Goal: Information Seeking & Learning: Compare options

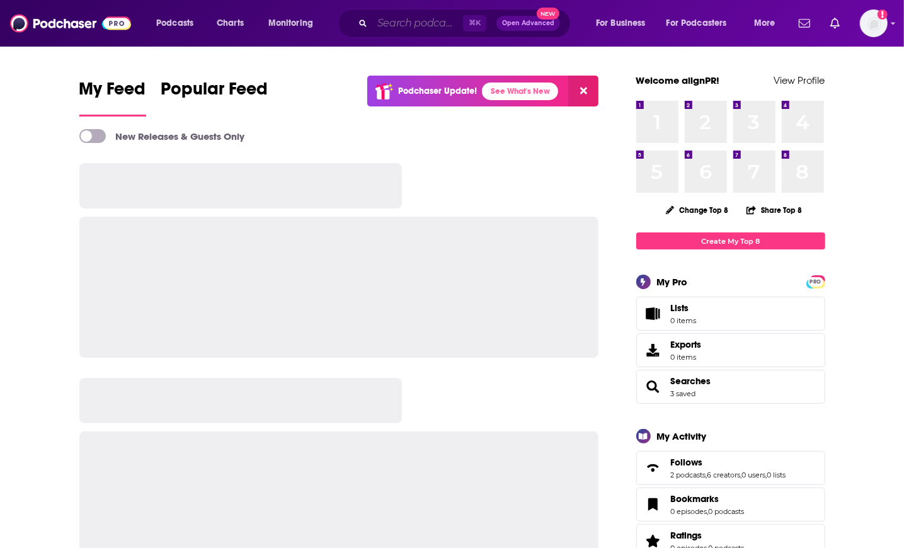
drag, startPoint x: 0, startPoint y: 0, endPoint x: 405, endPoint y: 30, distance: 406.1
click at [405, 30] on input "Search podcasts, credits, & more..." at bounding box center [417, 23] width 91 height 20
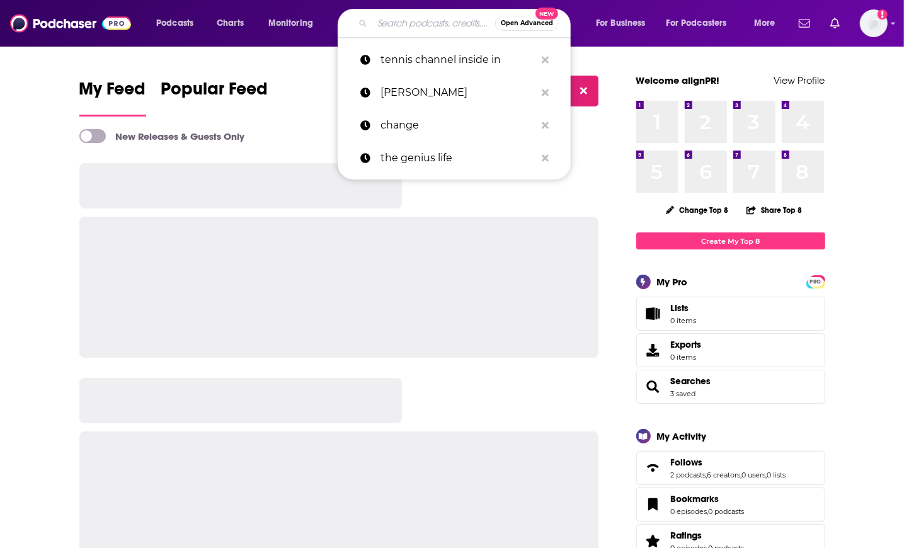
paste input "Podcast But Outside"
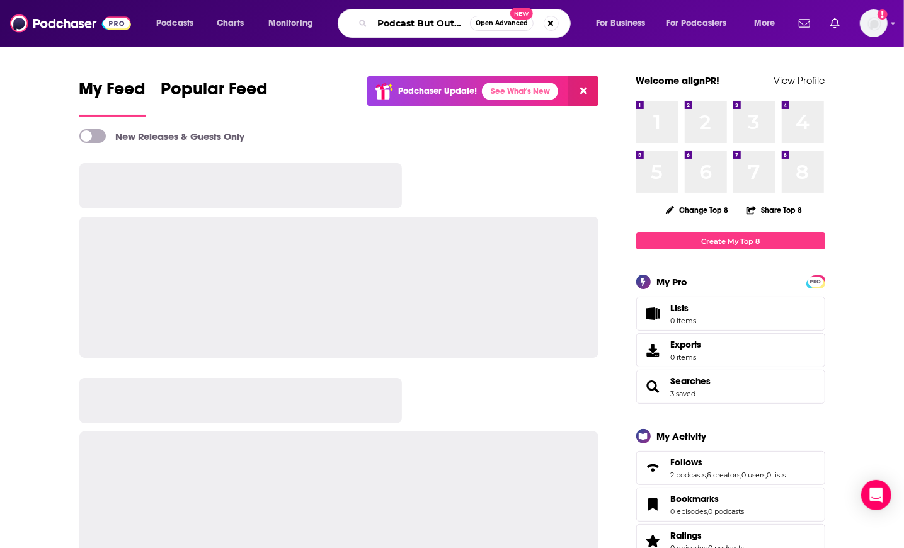
type input "Podcast But Outside"
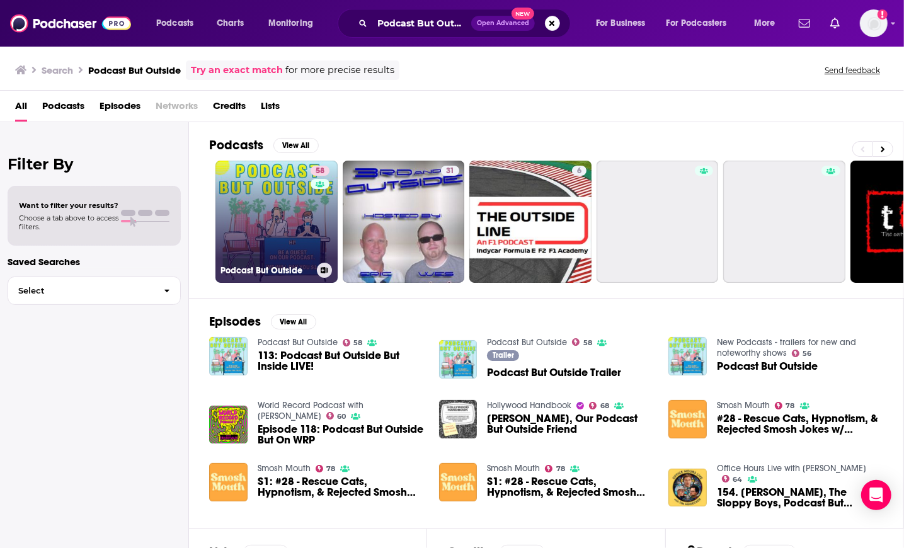
click at [282, 198] on link "58 Podcast But Outside" at bounding box center [276, 222] width 122 height 122
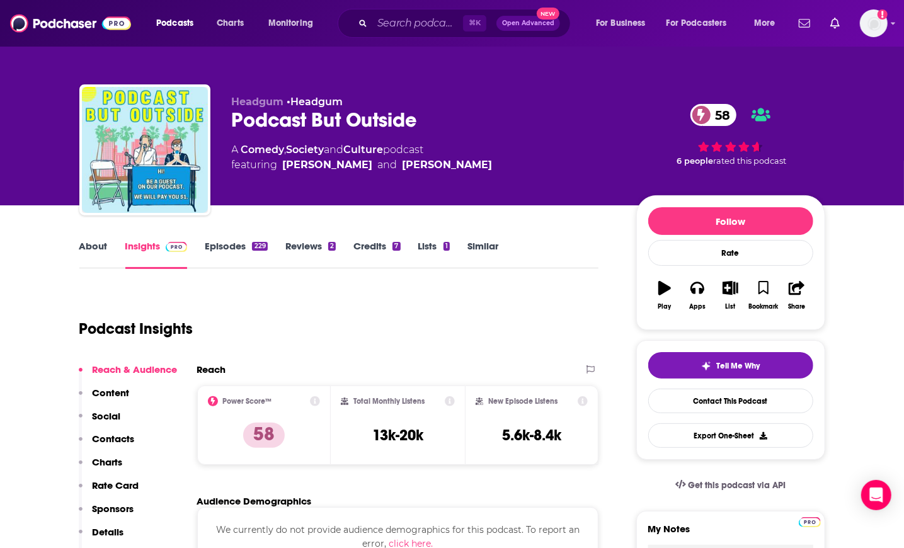
click at [93, 253] on link "About" at bounding box center [93, 254] width 28 height 29
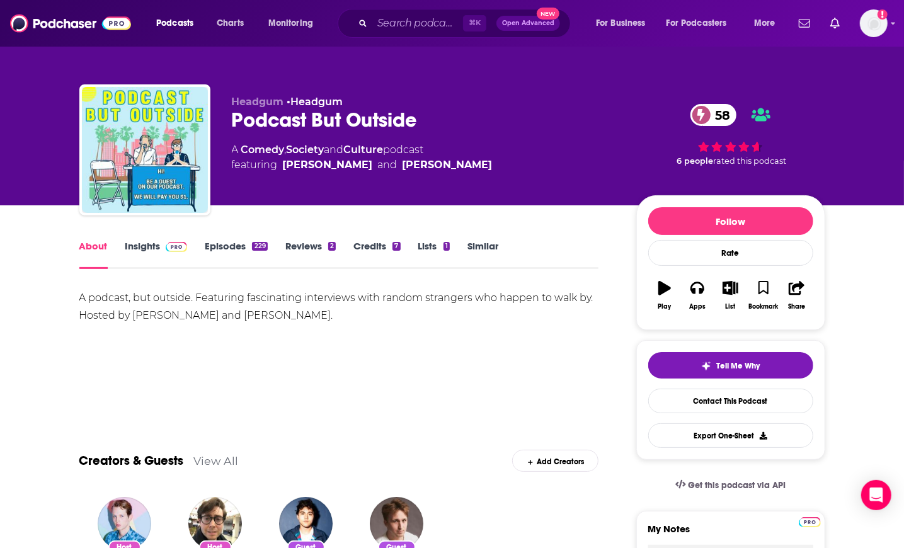
click at [489, 247] on link "Similar" at bounding box center [482, 254] width 31 height 29
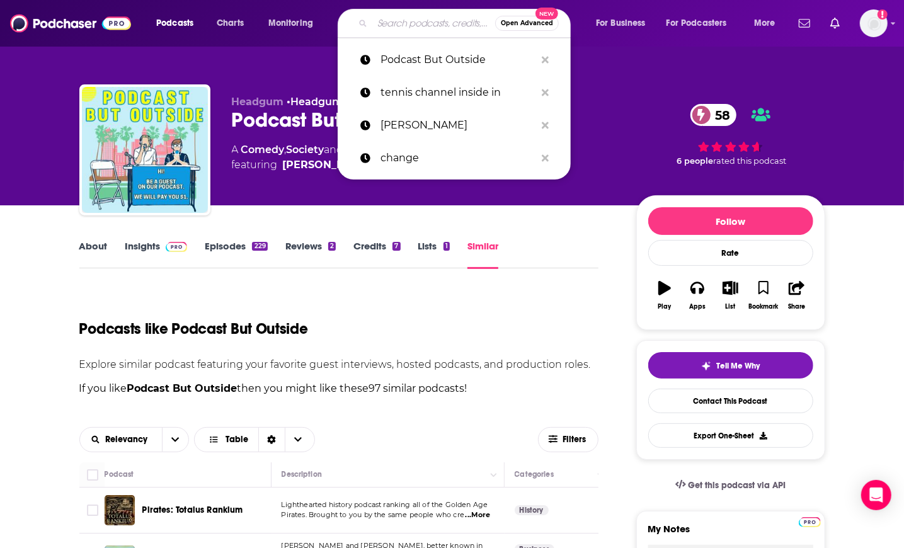
click at [394, 18] on input "Search podcasts, credits, & more..." at bounding box center [433, 23] width 123 height 20
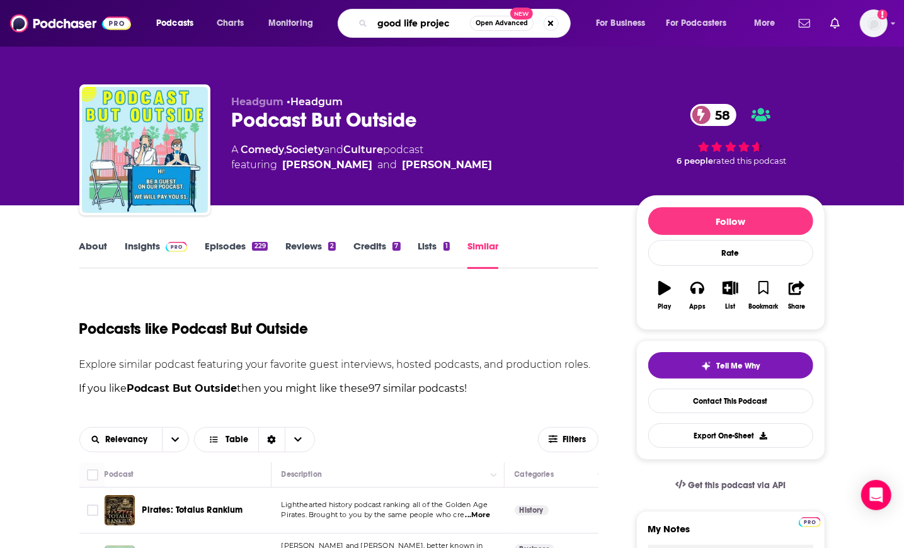
type input "good life project"
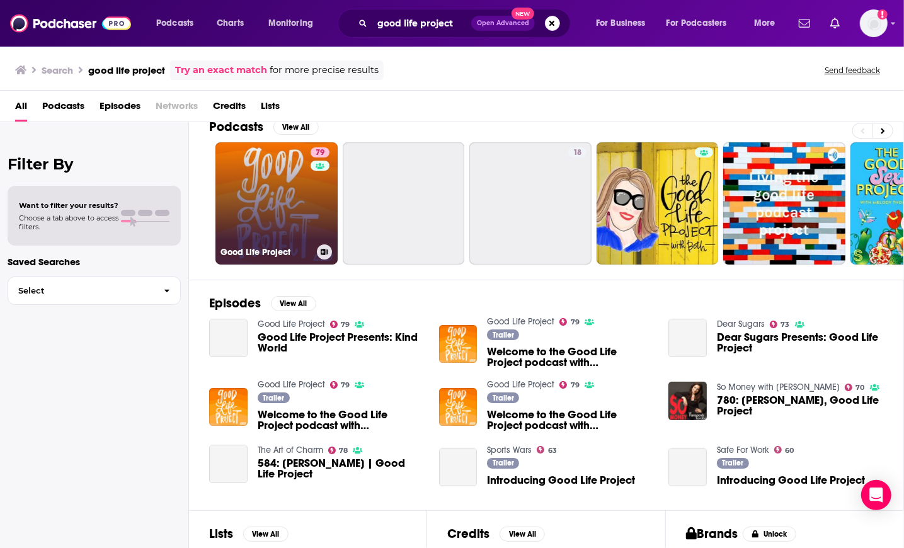
scroll to position [18, 0]
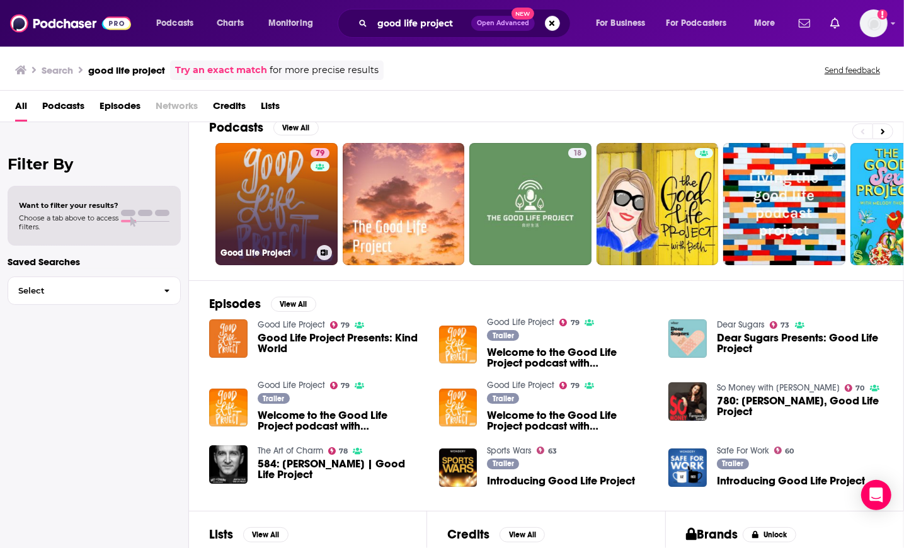
click at [295, 185] on link "79 Good Life Project" at bounding box center [276, 204] width 122 height 122
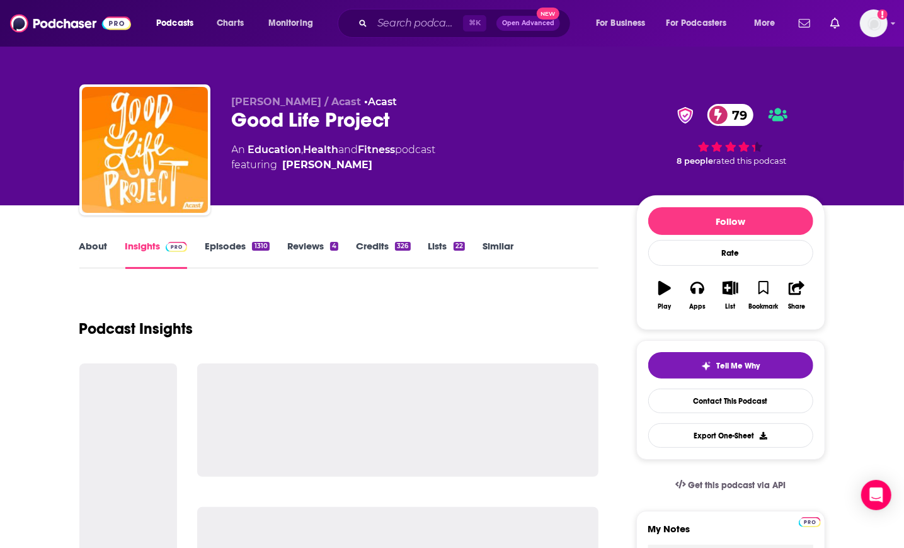
click at [321, 122] on div "Good Life Project 79" at bounding box center [424, 120] width 384 height 25
click at [321, 123] on div "Good Life Project 79" at bounding box center [424, 120] width 384 height 25
copy div "Good Life Project 79"
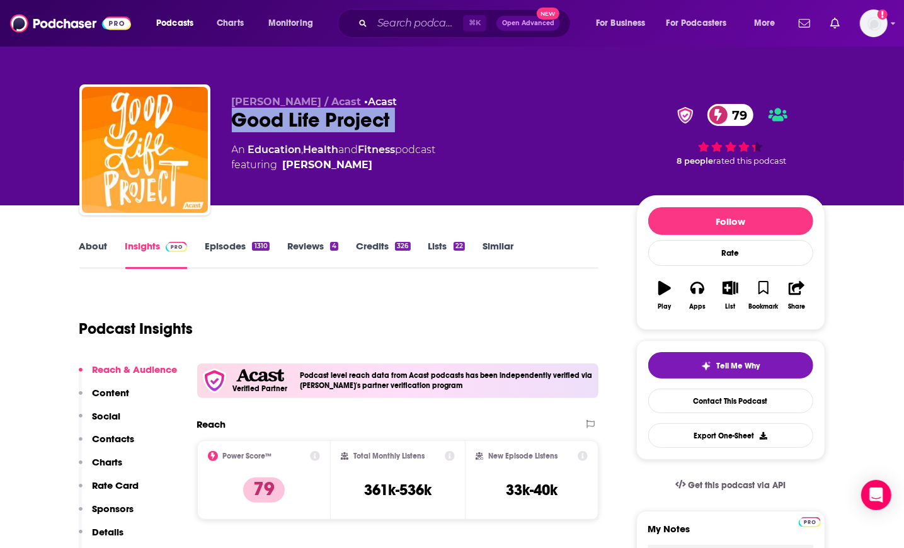
click at [88, 247] on link "About" at bounding box center [93, 254] width 28 height 29
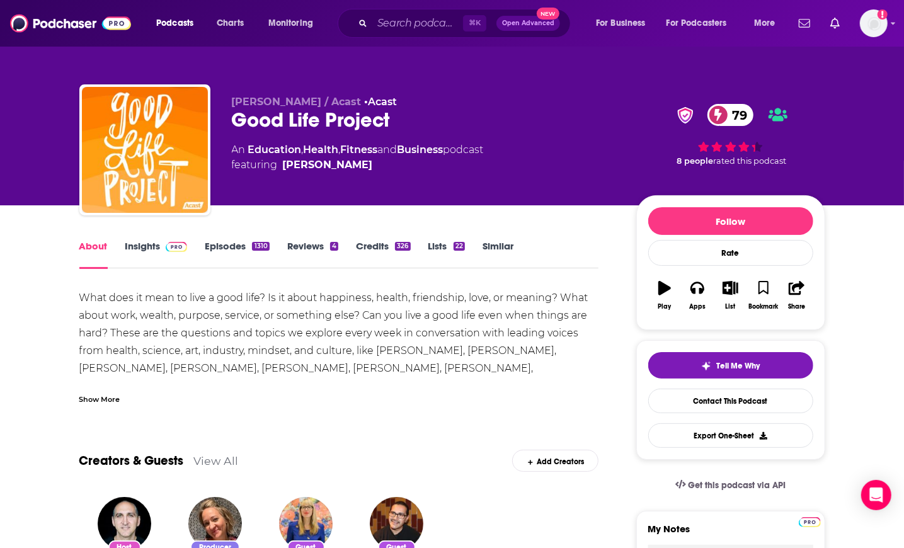
click at [139, 250] on link "Insights" at bounding box center [156, 254] width 62 height 29
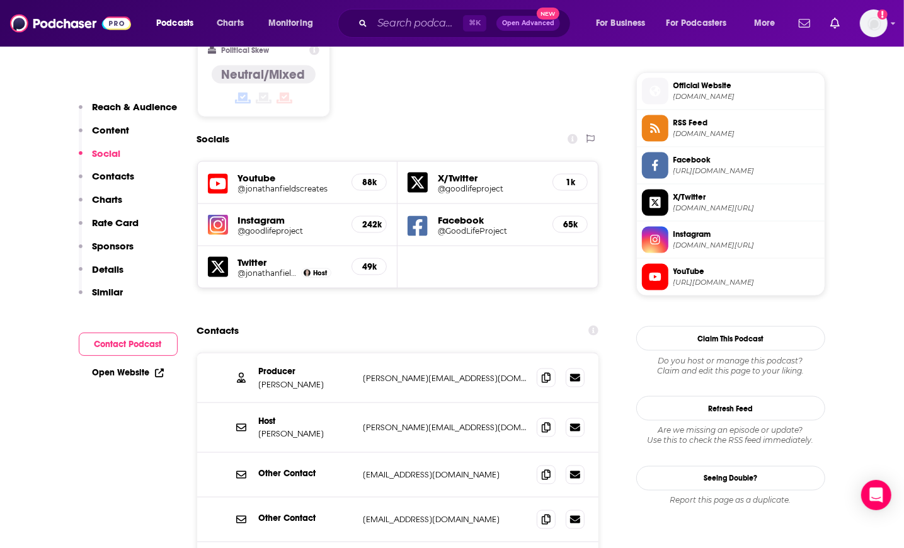
scroll to position [1146, 0]
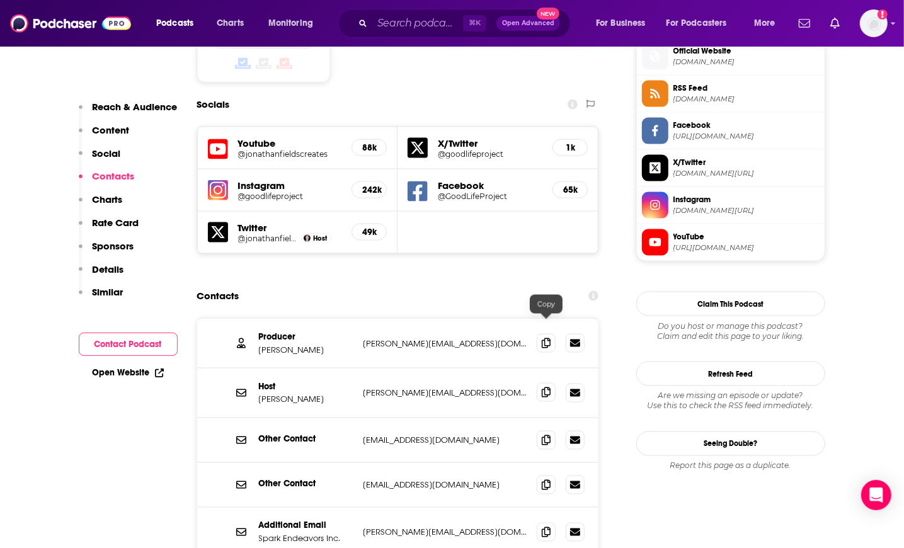
click at [547, 387] on icon at bounding box center [546, 392] width 9 height 10
drag, startPoint x: 548, startPoint y: 280, endPoint x: 363, endPoint y: 250, distance: 187.6
click at [547, 338] on icon at bounding box center [546, 343] width 9 height 10
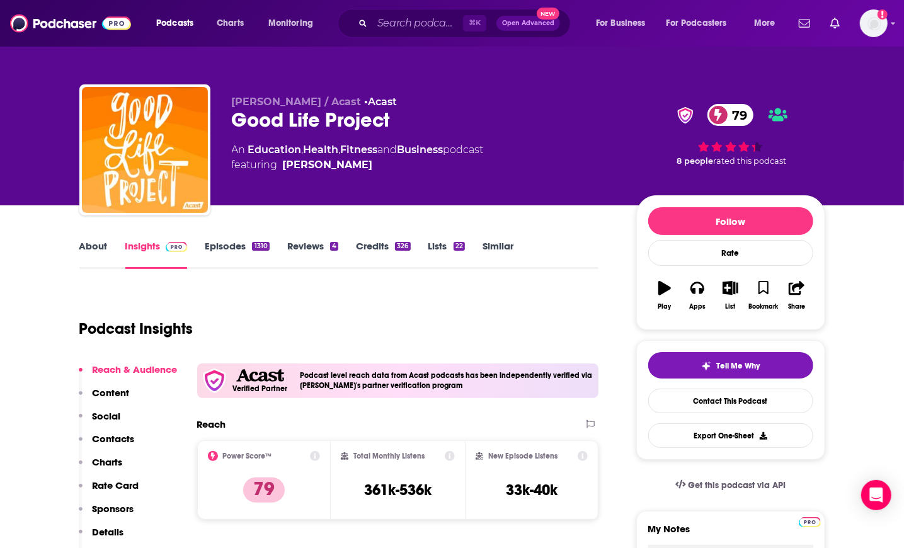
scroll to position [0, 0]
click at [89, 240] on link "About" at bounding box center [93, 254] width 28 height 29
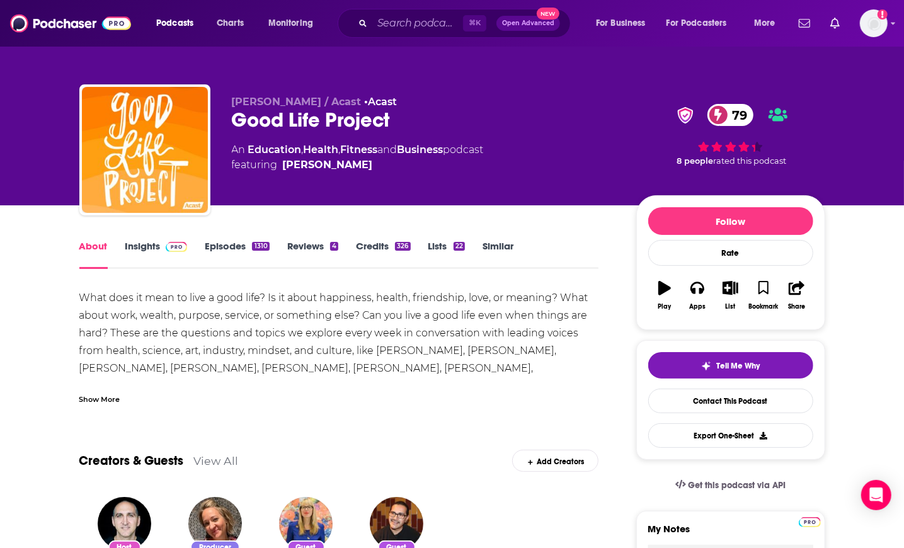
click at [89, 246] on link "About" at bounding box center [93, 254] width 28 height 29
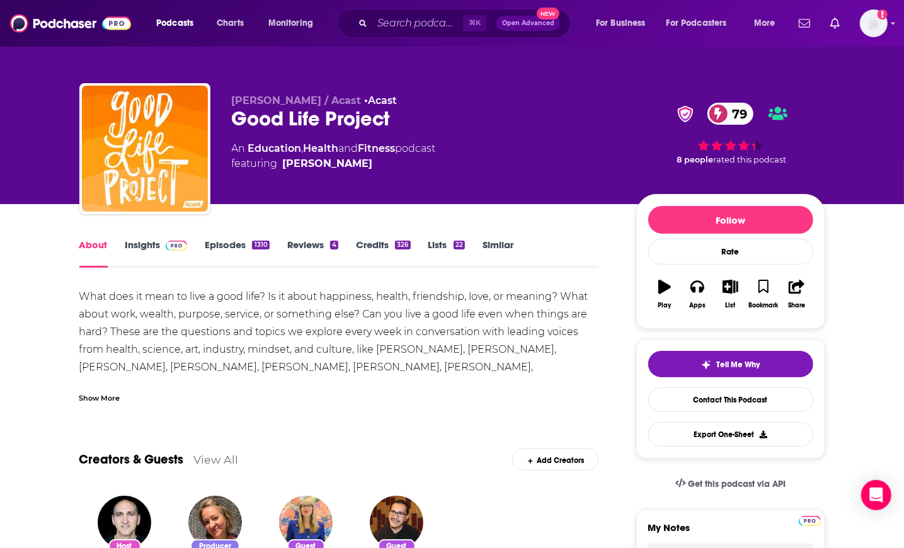
click at [108, 396] on div "Show More" at bounding box center [99, 397] width 41 height 12
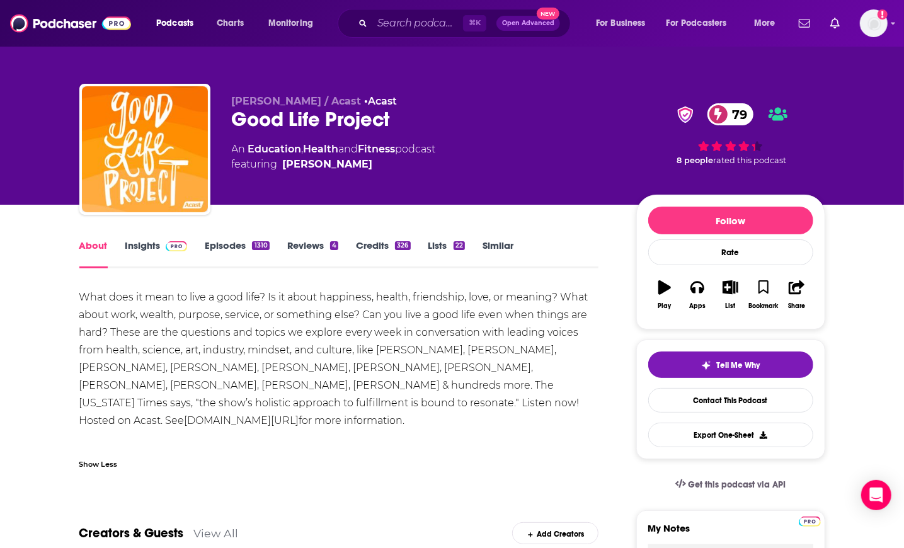
scroll to position [1, 0]
click at [493, 246] on link "Similar" at bounding box center [497, 253] width 31 height 29
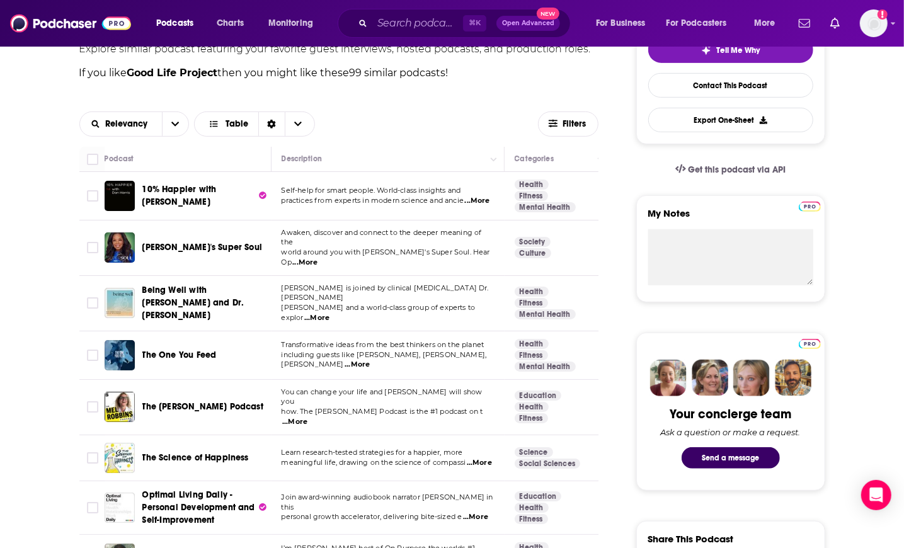
scroll to position [316, 0]
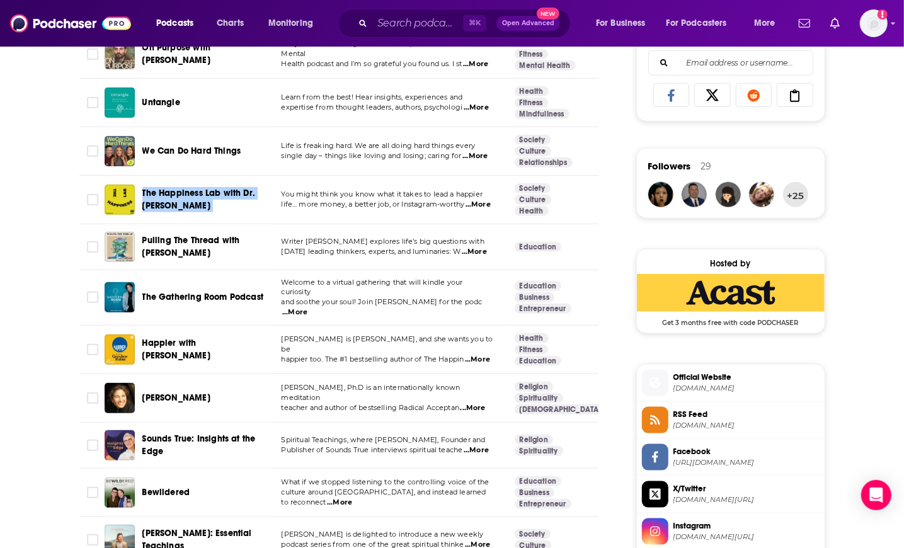
scroll to position [820, 0]
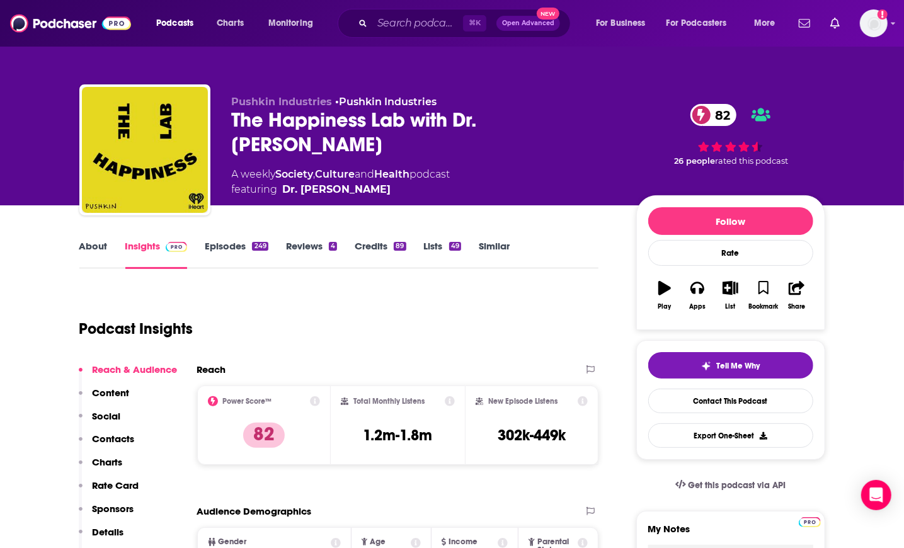
click at [86, 240] on link "About" at bounding box center [93, 254] width 28 height 29
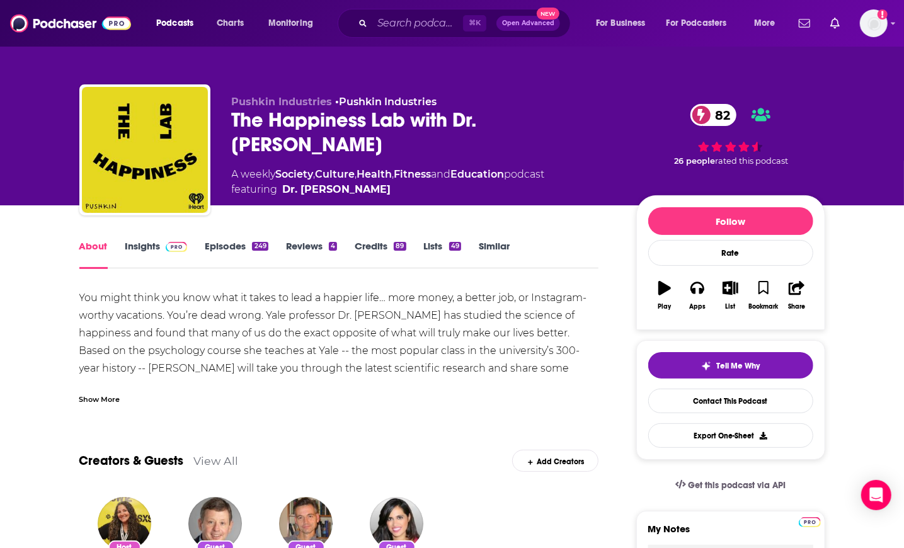
click at [103, 396] on div "Show More" at bounding box center [99, 398] width 41 height 12
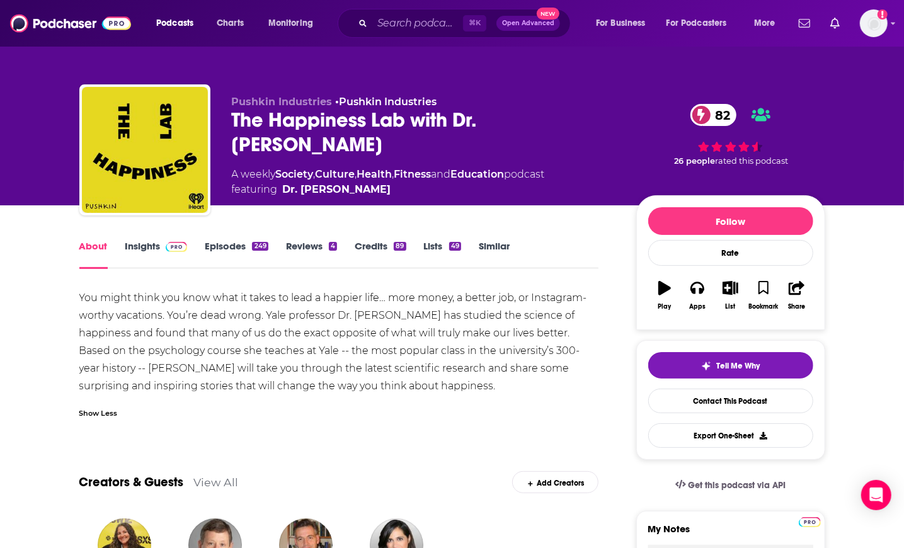
click at [302, 123] on div "The Happiness Lab with Dr. Laurie Santos 82" at bounding box center [424, 132] width 384 height 49
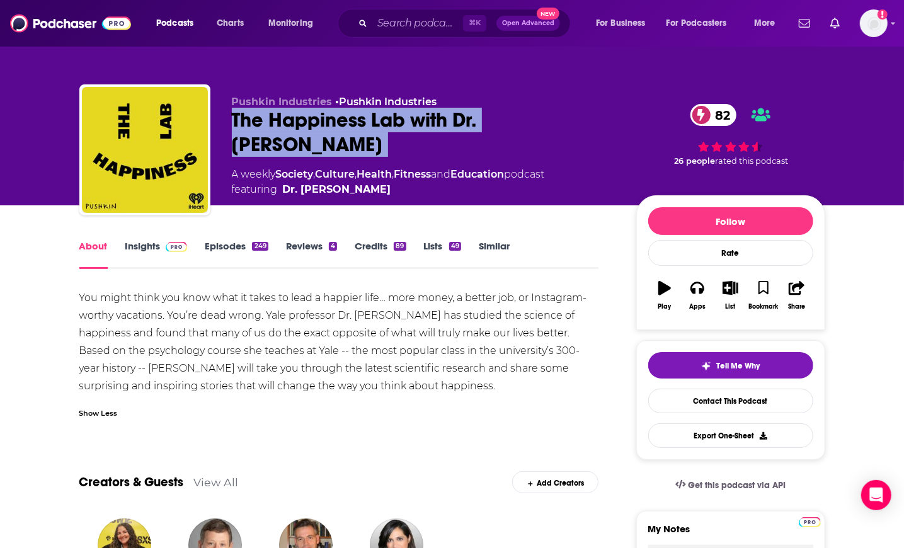
click at [302, 123] on div "The Happiness Lab with Dr. Laurie Santos 82" at bounding box center [424, 132] width 384 height 49
copy div "The Happiness Lab with Dr. Laurie Santos 82"
click at [151, 251] on link "Insights" at bounding box center [156, 254] width 62 height 29
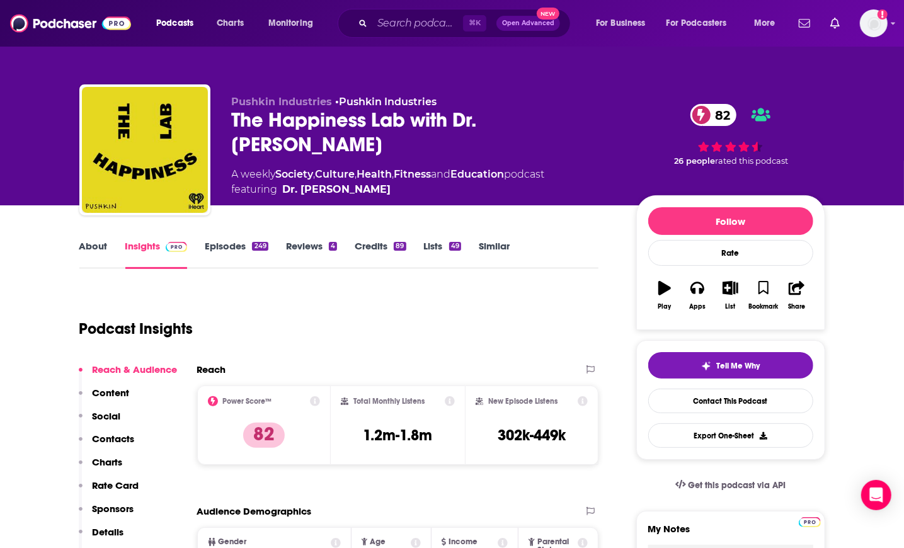
click at [93, 244] on link "About" at bounding box center [93, 254] width 28 height 29
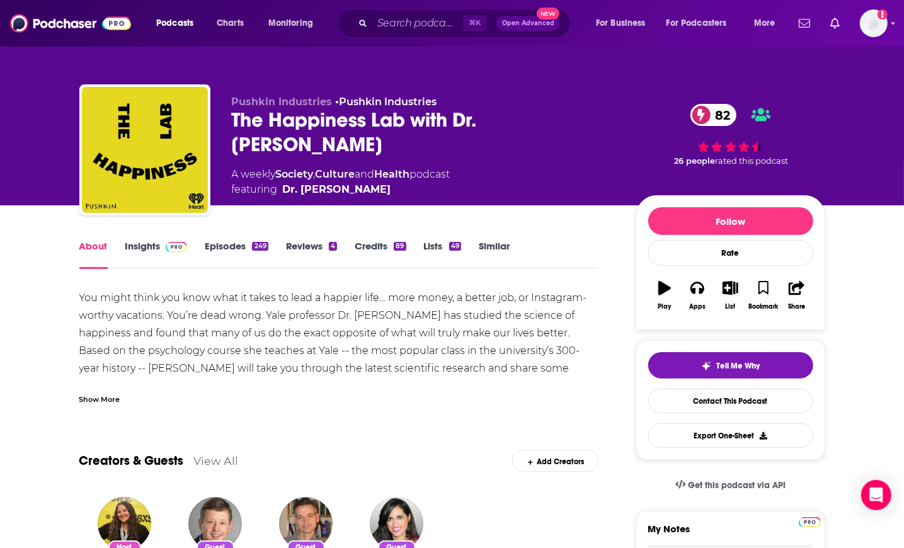
click at [93, 397] on div "Show More" at bounding box center [99, 398] width 41 height 12
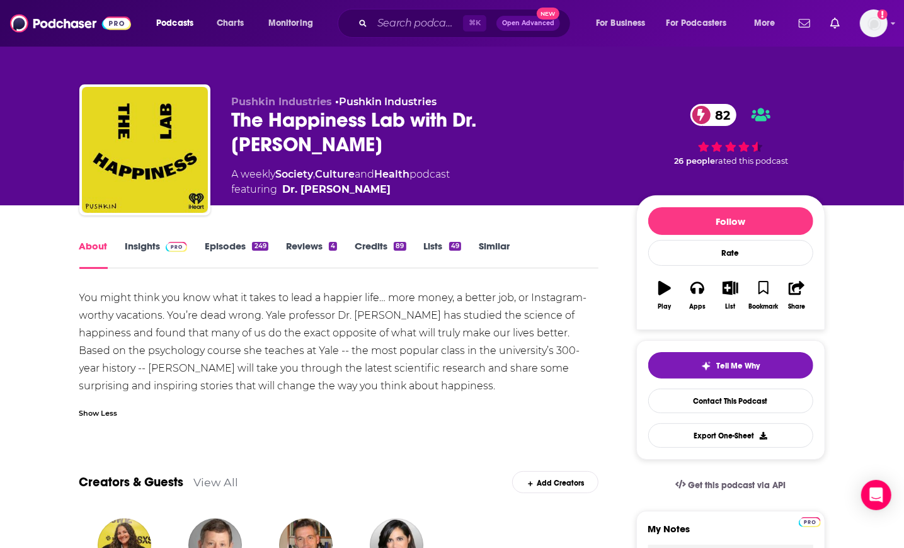
click at [227, 246] on link "Episodes 249" at bounding box center [236, 254] width 63 height 29
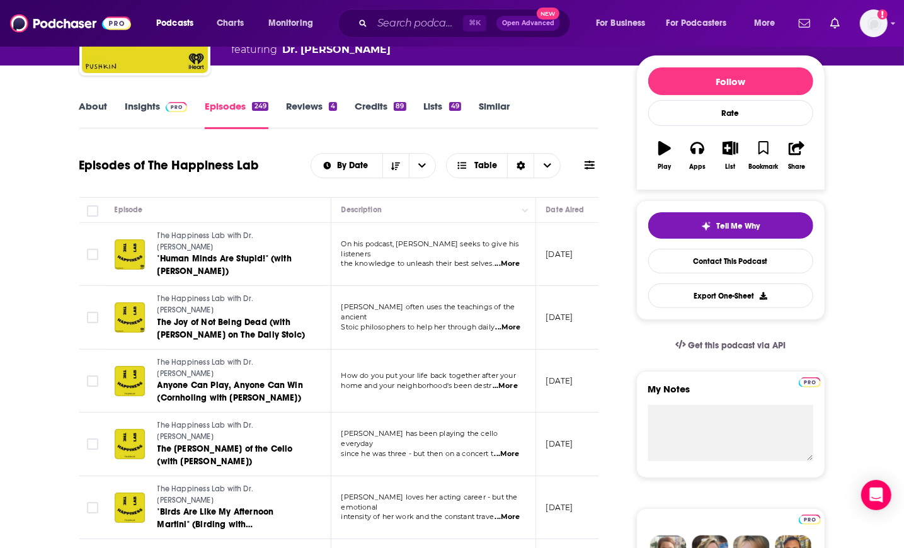
scroll to position [134, 0]
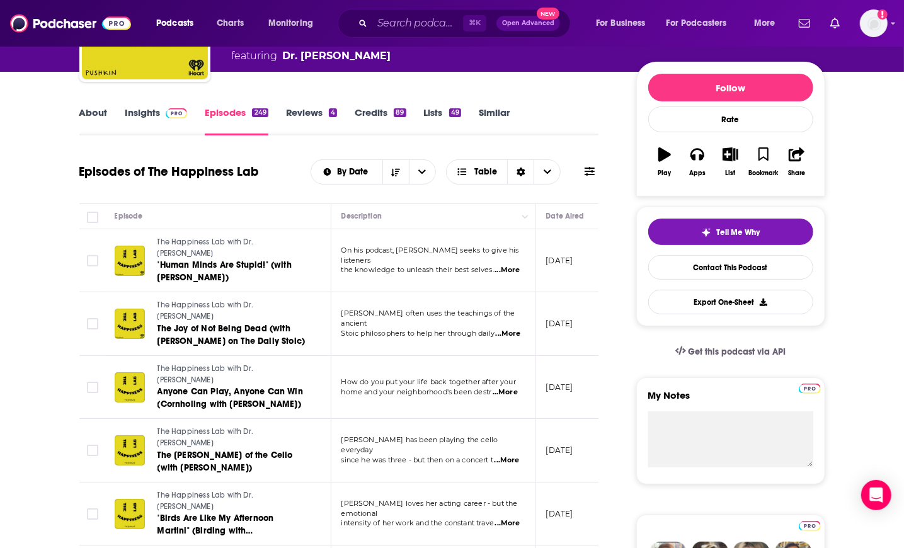
click at [144, 110] on link "Insights" at bounding box center [156, 120] width 62 height 29
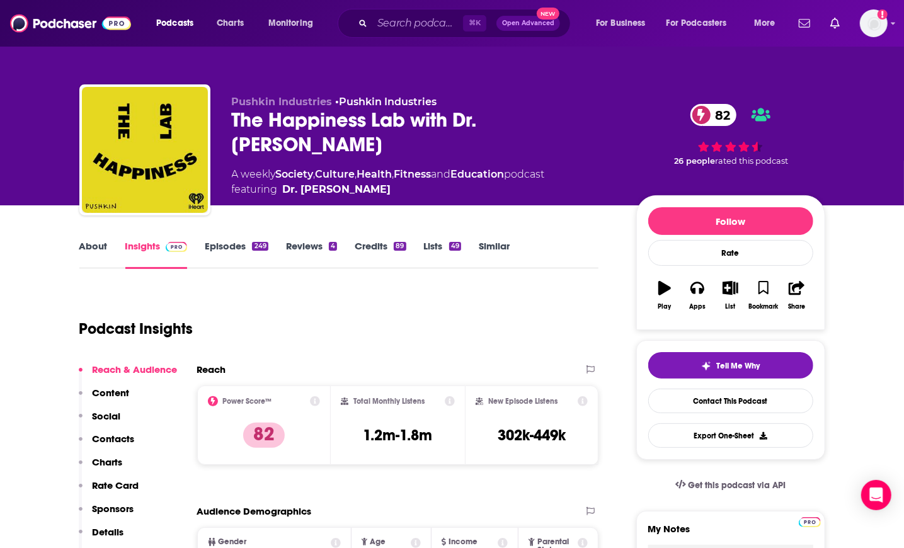
click at [294, 125] on div "The Happiness Lab with Dr. Laurie Santos 82" at bounding box center [424, 132] width 384 height 49
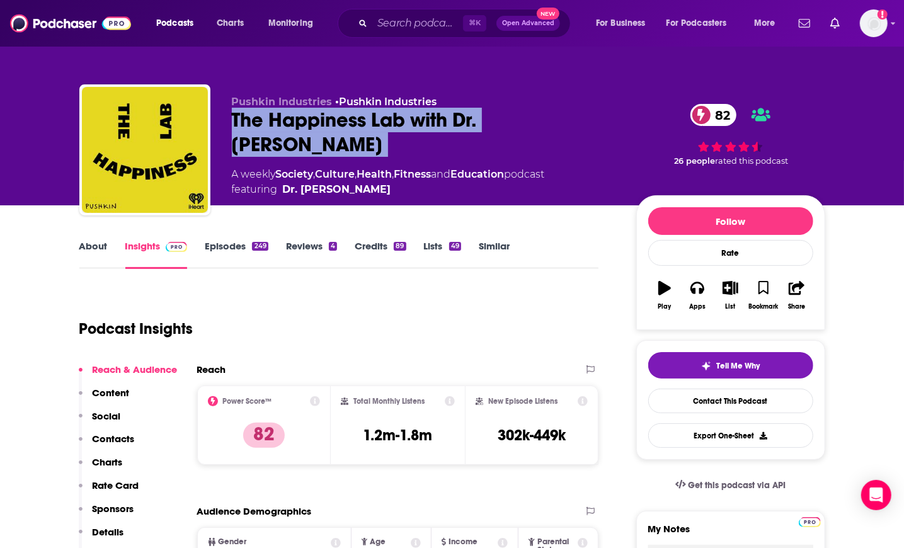
drag, startPoint x: 294, startPoint y: 125, endPoint x: 264, endPoint y: 93, distance: 44.6
click at [294, 125] on div "The Happiness Lab with Dr. Laurie Santos 82" at bounding box center [424, 132] width 384 height 49
copy div "The Happiness Lab with Dr. Laurie Santos 82"
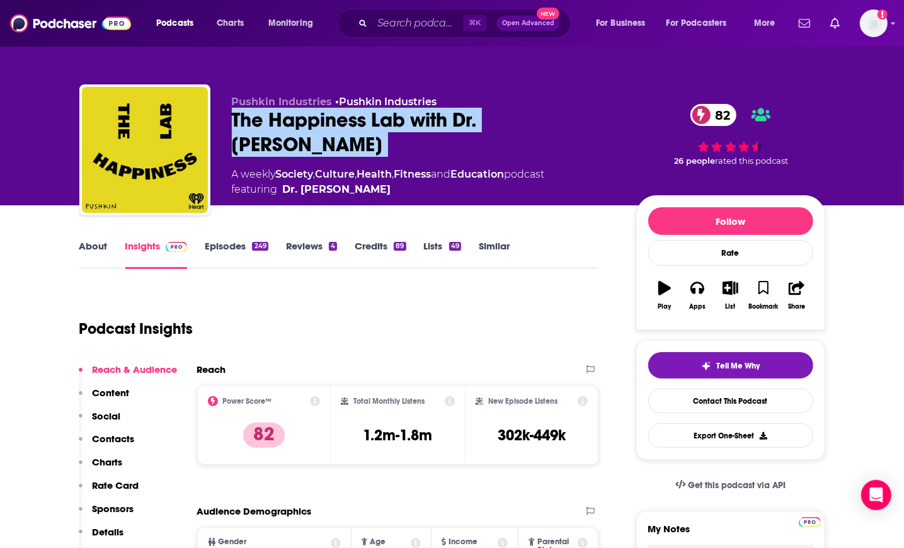
scroll to position [5, 0]
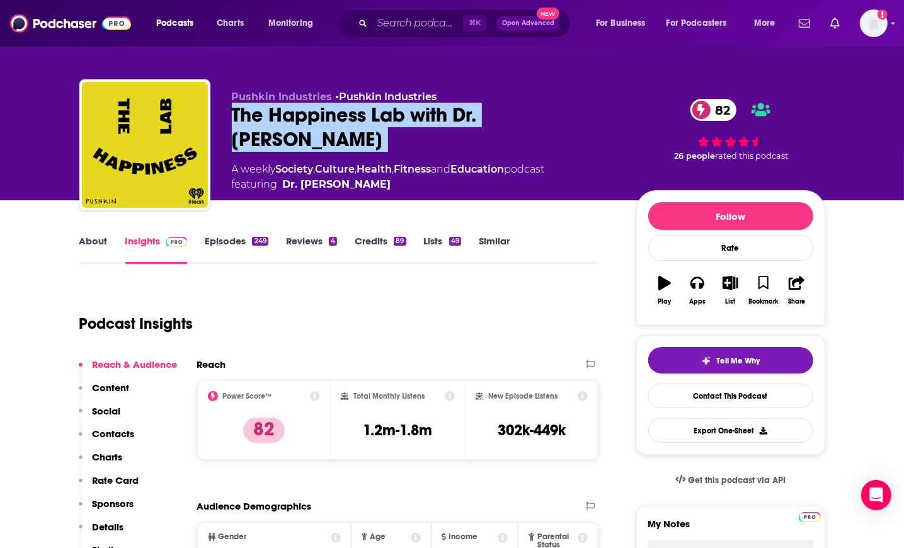
drag, startPoint x: 185, startPoint y: 12, endPoint x: 614, endPoint y: 115, distance: 441.0
click at [617, 115] on div "Pushkin Industries • Pushkin Industries The Happiness Lab with Dr. Laurie Santo…" at bounding box center [528, 148] width 593 height 114
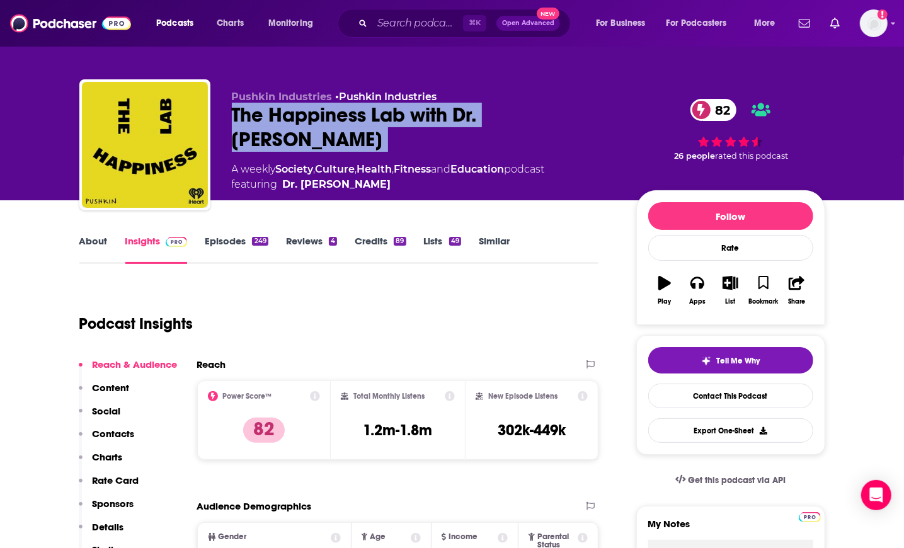
scroll to position [0, 0]
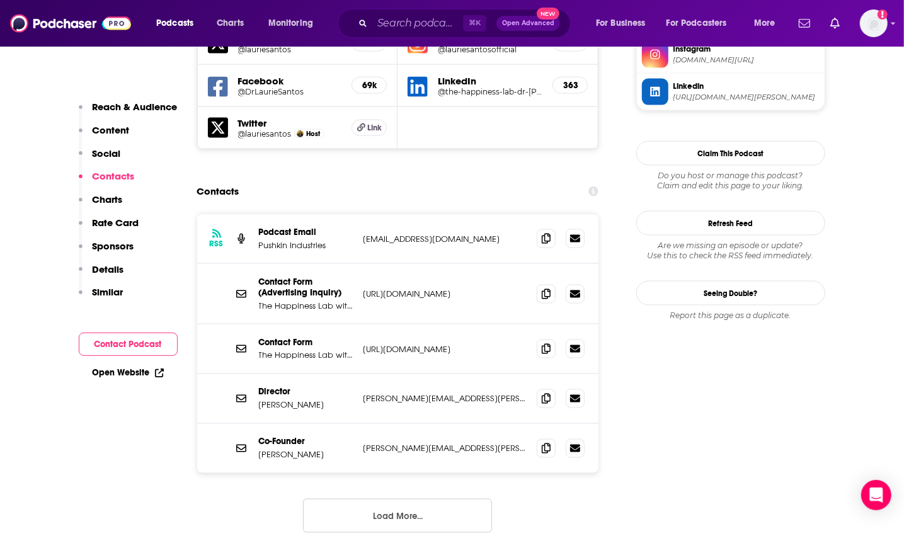
click at [414, 499] on button "Load More..." at bounding box center [397, 516] width 189 height 34
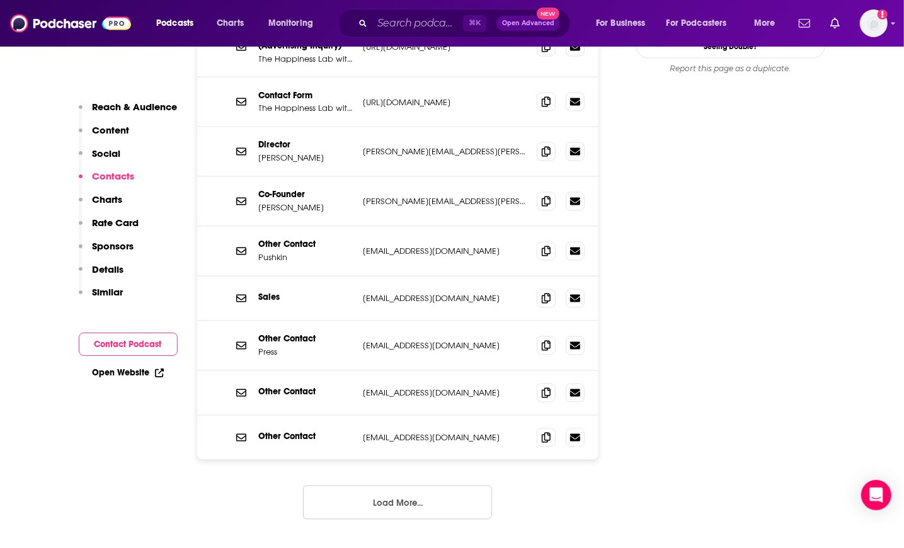
scroll to position [1429, 0]
click at [382, 485] on button "Load More..." at bounding box center [397, 502] width 189 height 34
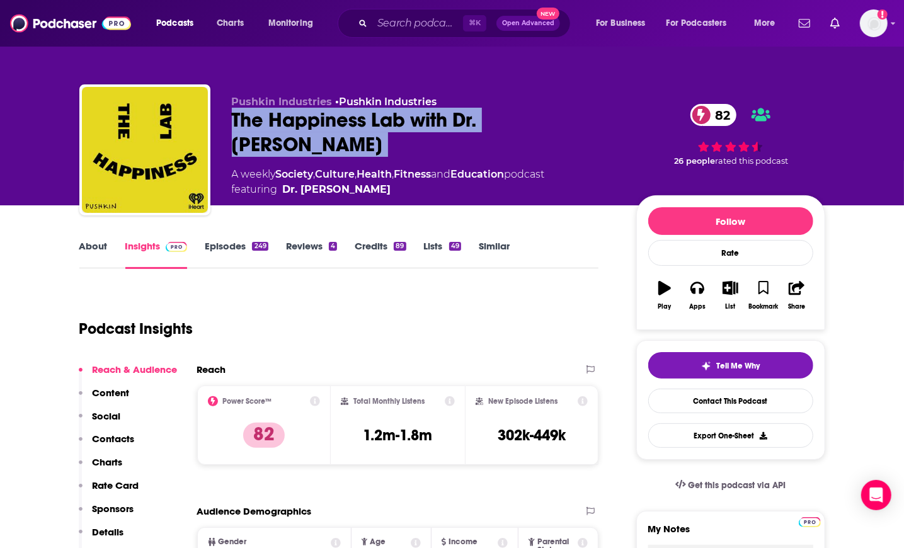
scroll to position [0, 0]
click at [232, 246] on link "Episodes 249" at bounding box center [236, 254] width 63 height 29
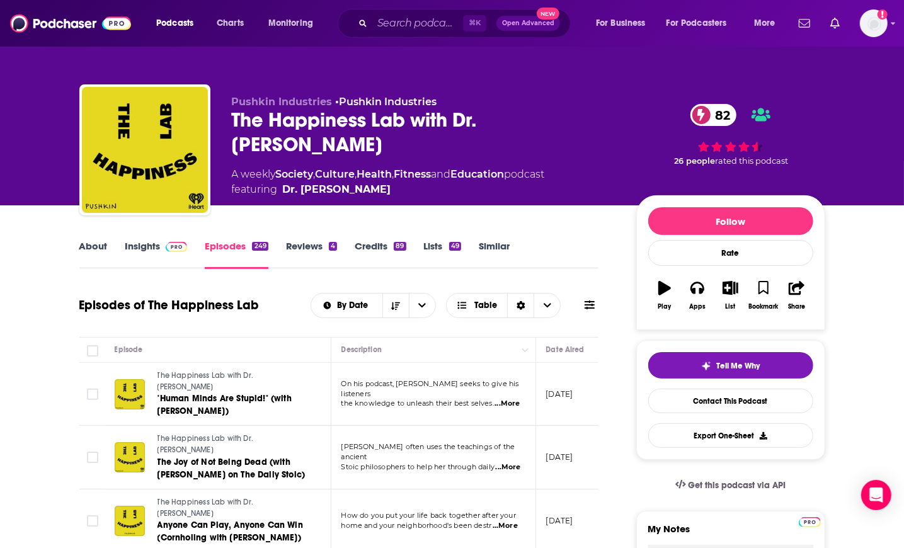
click at [293, 137] on div "The Happiness Lab with Dr. Laurie Santos 82" at bounding box center [424, 132] width 384 height 49
click at [292, 136] on div "The Happiness Lab with Dr. Laurie Santos 82" at bounding box center [424, 132] width 384 height 49
click at [275, 135] on div "The Happiness Lab with Dr. Laurie Santos 82" at bounding box center [424, 132] width 384 height 49
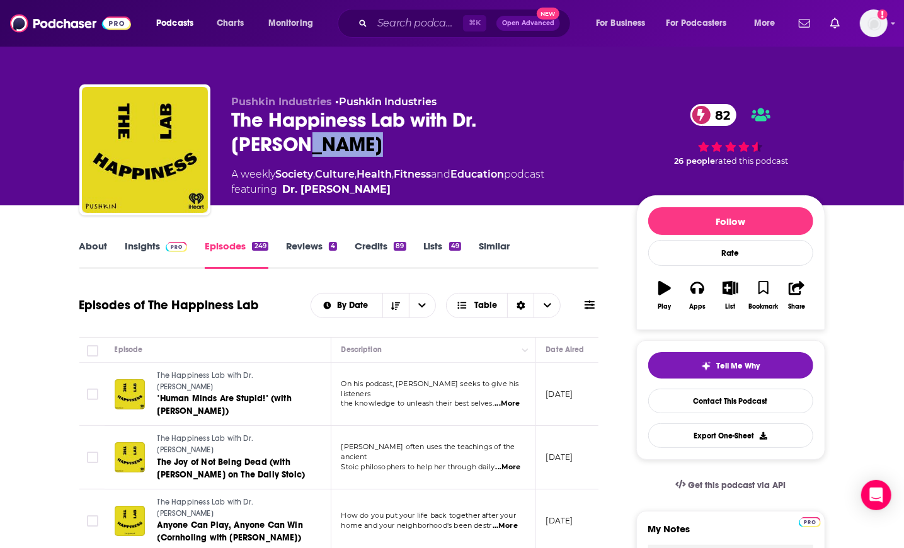
click at [275, 135] on div "The Happiness Lab with Dr. Laurie Santos 82" at bounding box center [424, 132] width 384 height 49
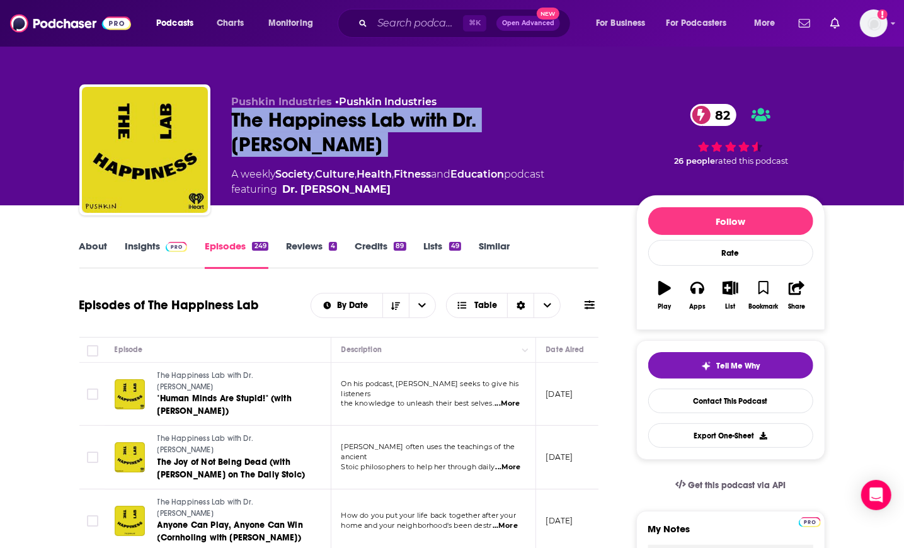
copy div "The Happiness Lab with Dr. Laurie Santos 82"
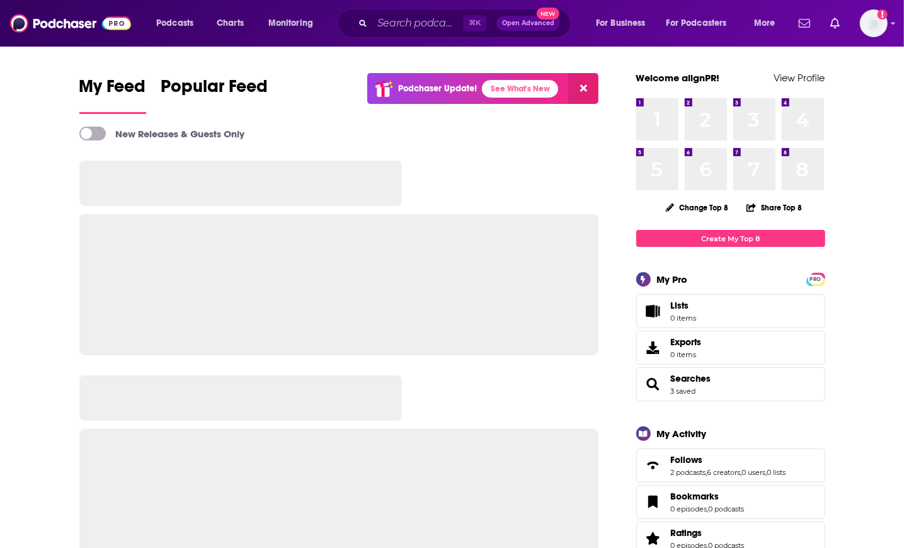
scroll to position [3, 0]
click at [418, 18] on input "Search podcasts, credits, & more..." at bounding box center [417, 23] width 91 height 20
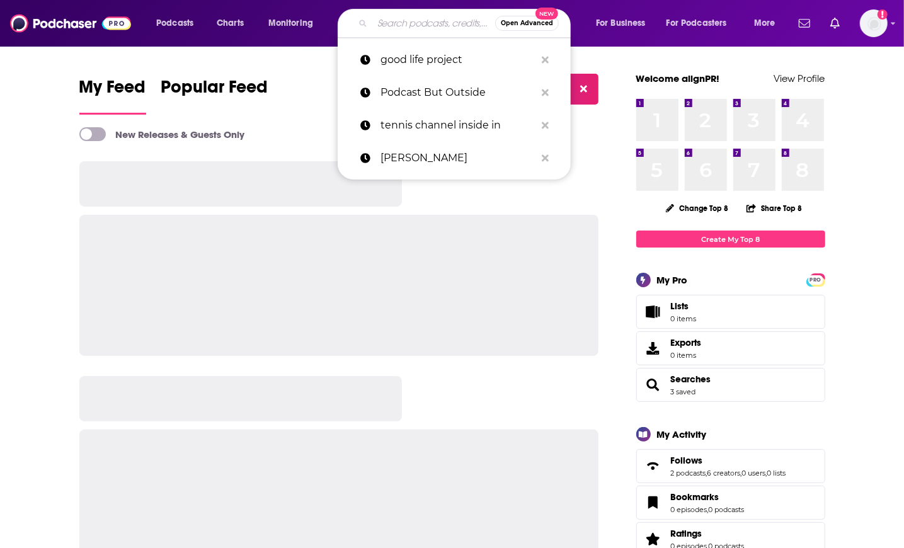
paste input "The FreshRN Podcast with Kati Kleber."
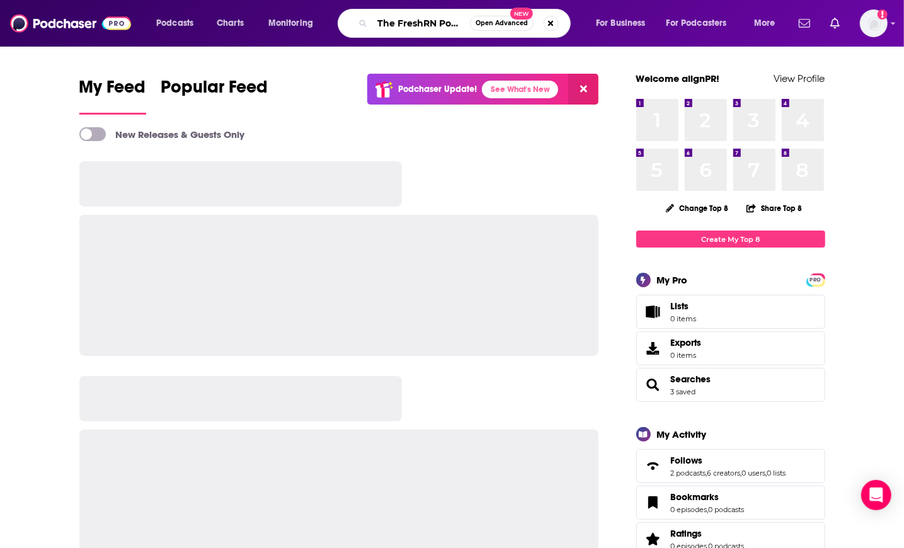
type input "The FreshRN Podcast with Kati Kleber."
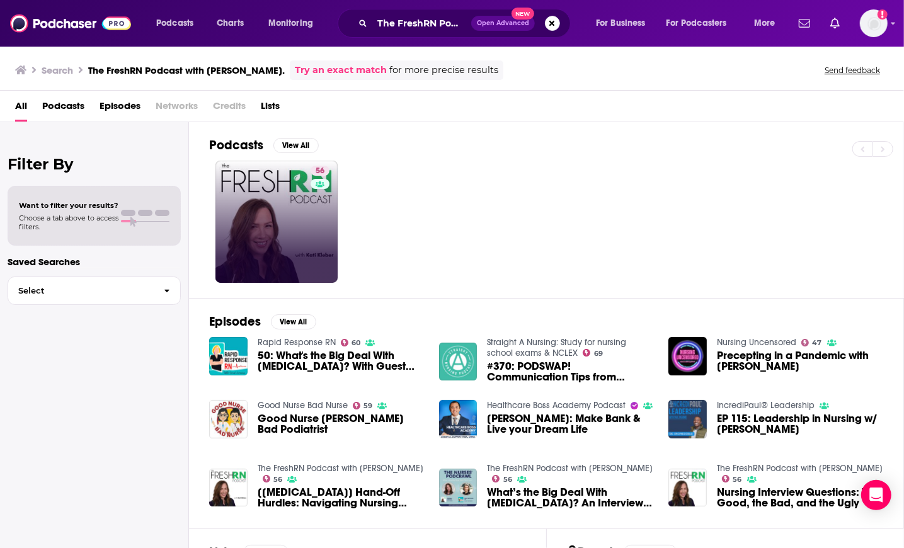
scroll to position [4, 0]
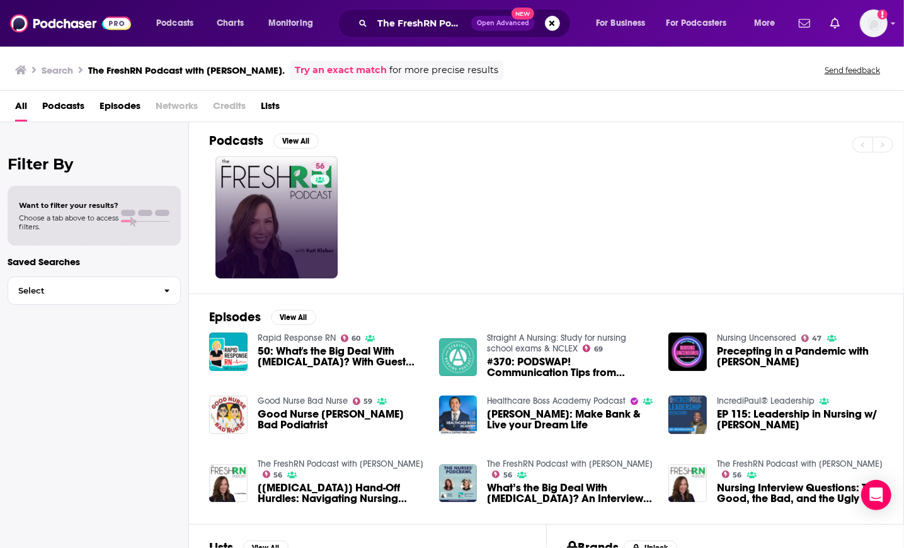
click at [274, 178] on link "56" at bounding box center [276, 217] width 122 height 122
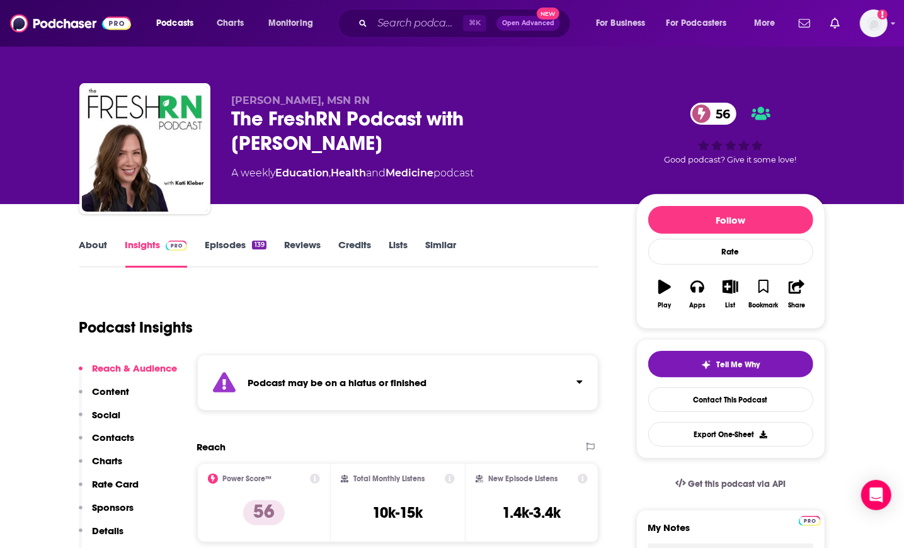
scroll to position [3, 0]
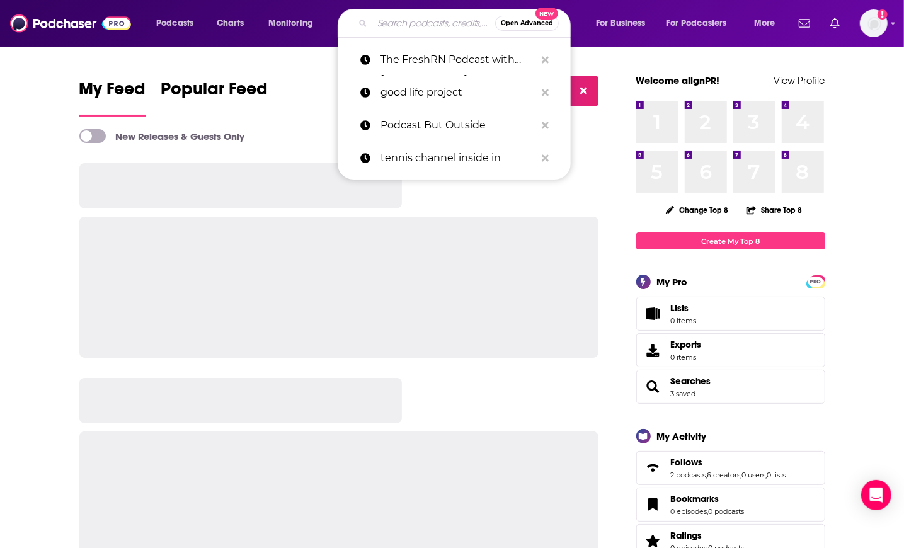
click at [394, 30] on input "Search podcasts, credits, & more..." at bounding box center [433, 23] width 123 height 20
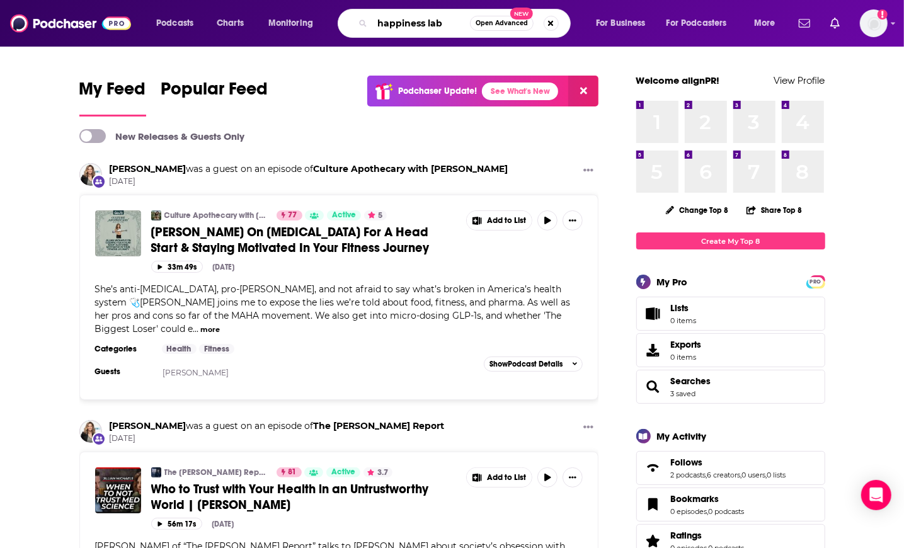
type input "happiness lab"
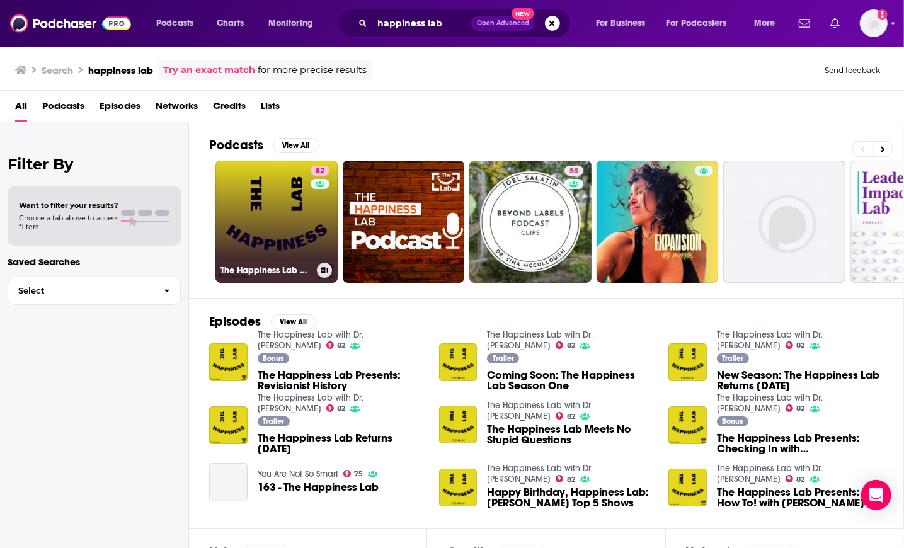
click at [285, 211] on link "82 The Happiness Lab with Dr. Laurie Santos" at bounding box center [276, 222] width 122 height 122
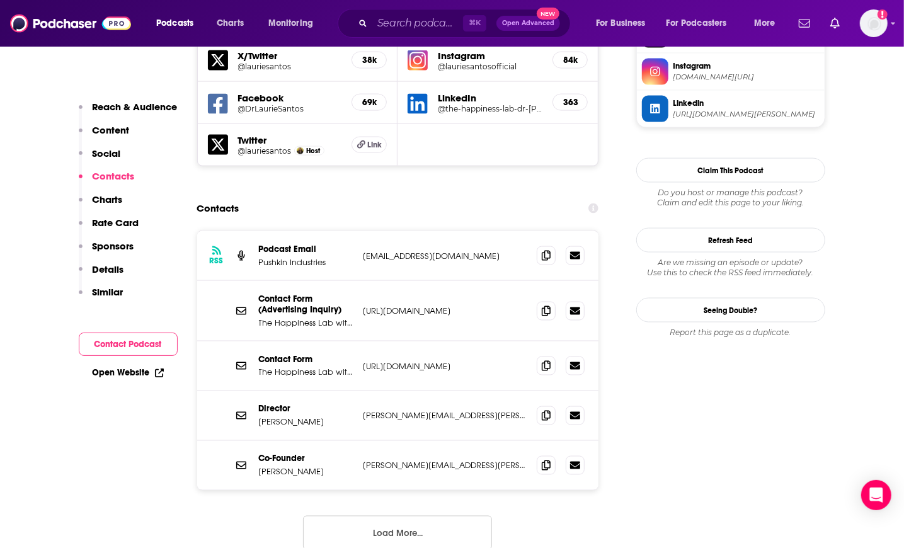
click at [405, 516] on button "Load More..." at bounding box center [397, 533] width 189 height 34
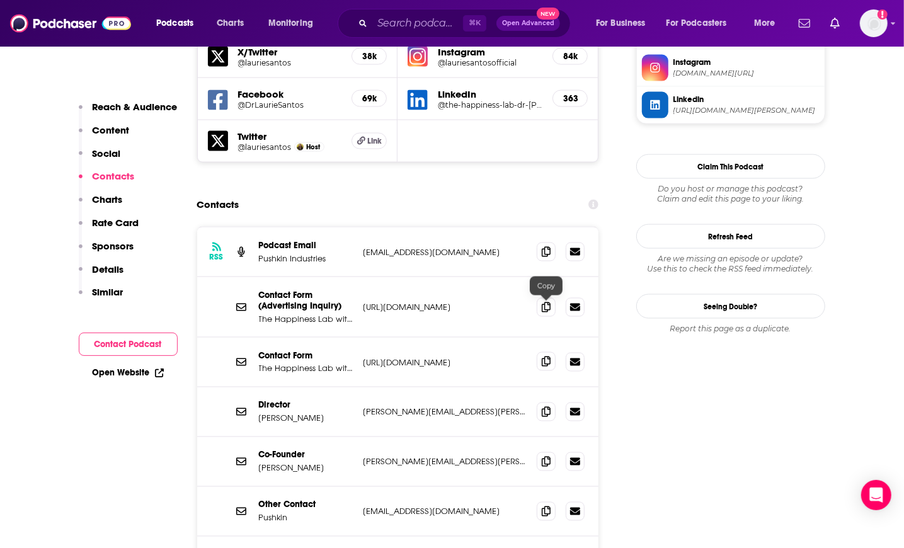
click at [539, 352] on span at bounding box center [546, 361] width 19 height 19
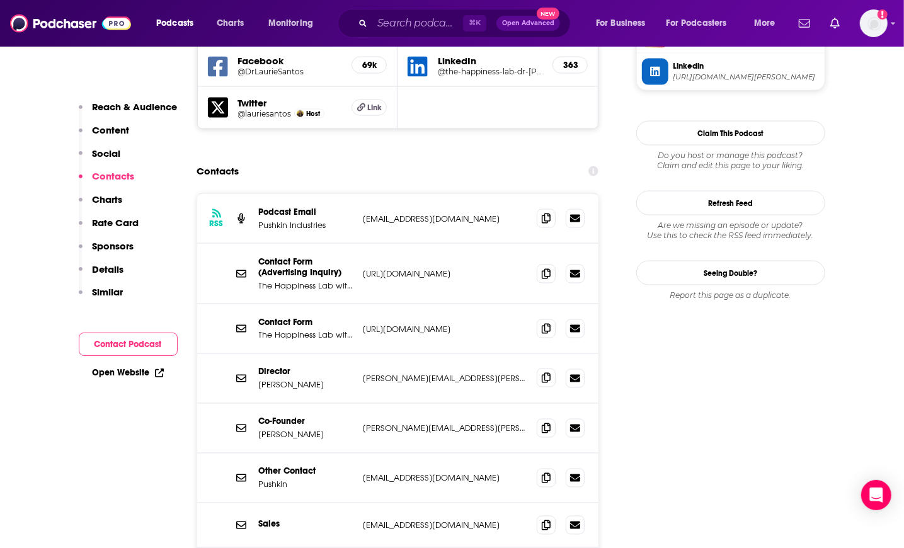
scroll to position [1327, 0]
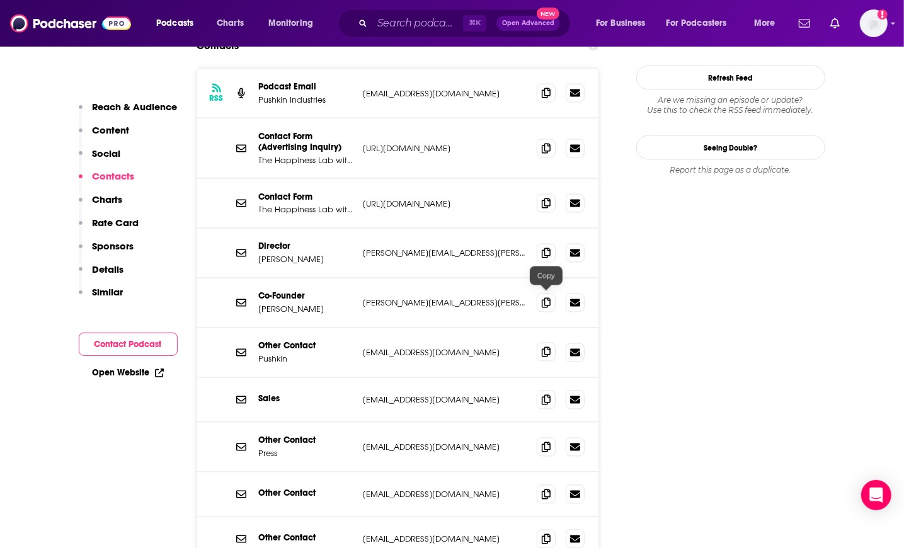
click at [544, 343] on span at bounding box center [546, 352] width 19 height 19
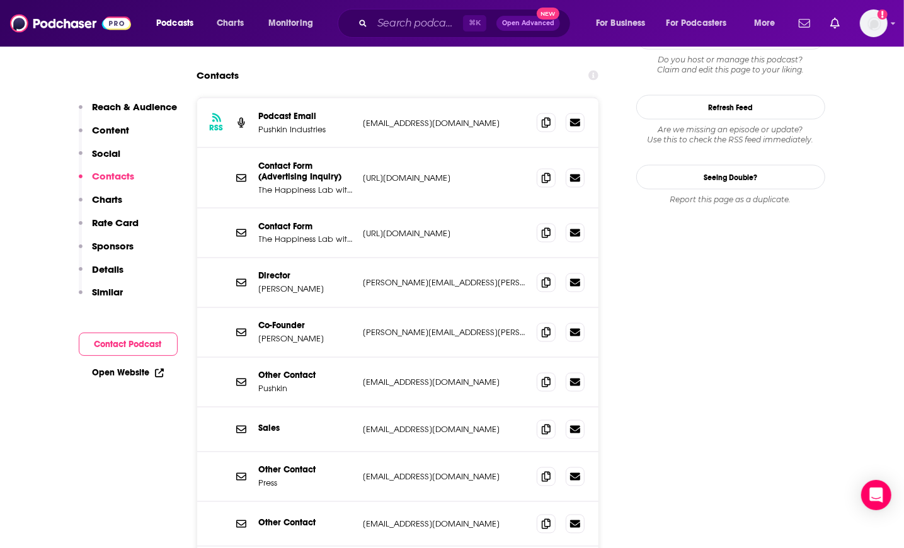
scroll to position [1294, 0]
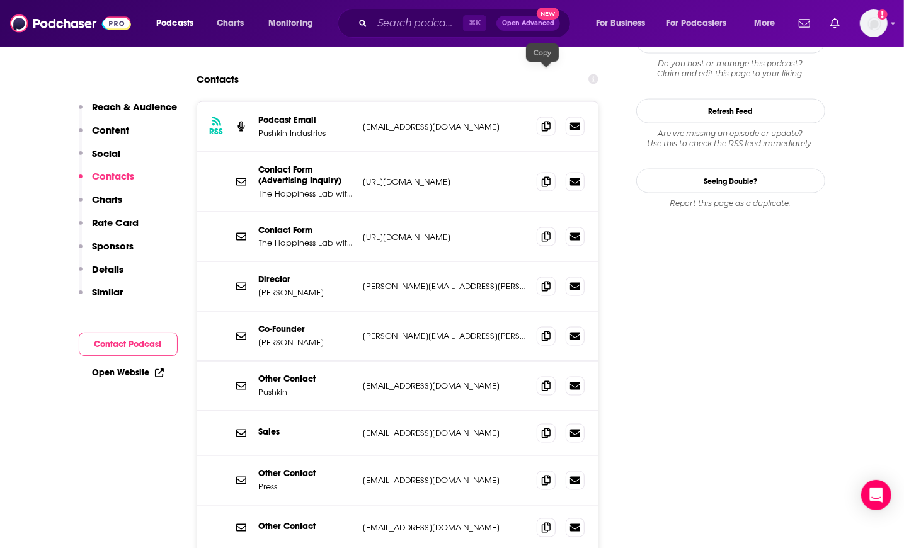
drag, startPoint x: 547, startPoint y: 73, endPoint x: 767, endPoint y: 64, distance: 220.0
click at [547, 122] on icon at bounding box center [546, 127] width 9 height 10
click at [554, 326] on span at bounding box center [546, 335] width 19 height 19
click at [535, 262] on div "Director Nicole Morano nicole.morano@pushkin.fm nicole.morano@pushkin.fm" at bounding box center [398, 287] width 402 height 50
click at [543, 281] on icon at bounding box center [546, 286] width 9 height 10
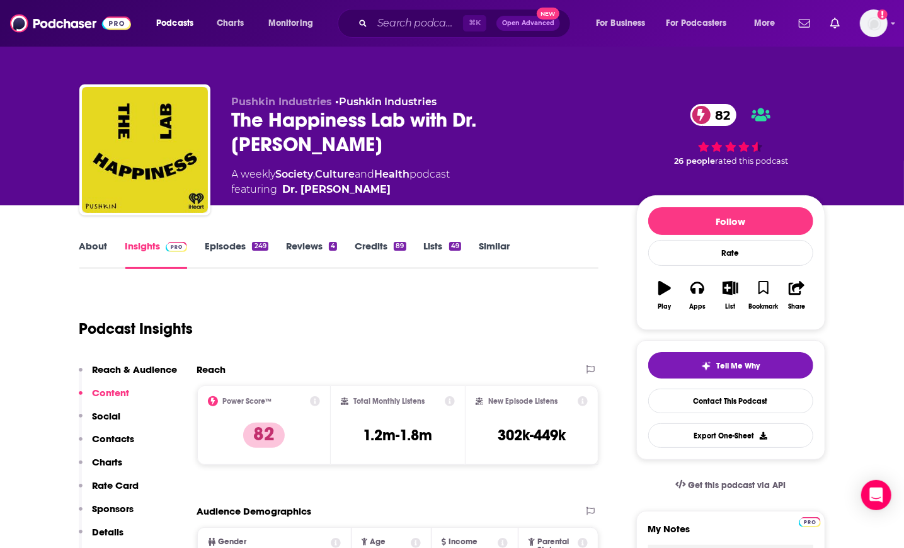
scroll to position [0, 0]
click at [94, 254] on link "About" at bounding box center [93, 254] width 28 height 29
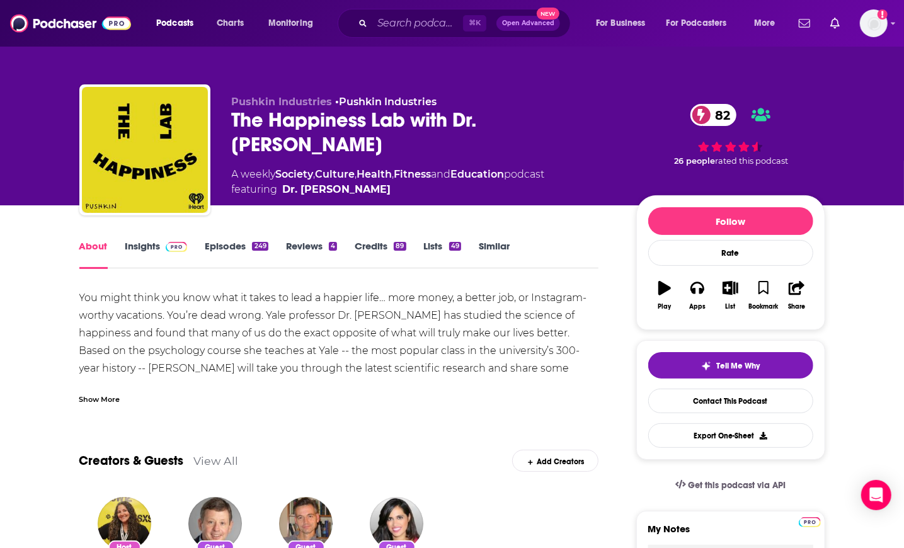
click at [494, 242] on link "Similar" at bounding box center [494, 254] width 31 height 29
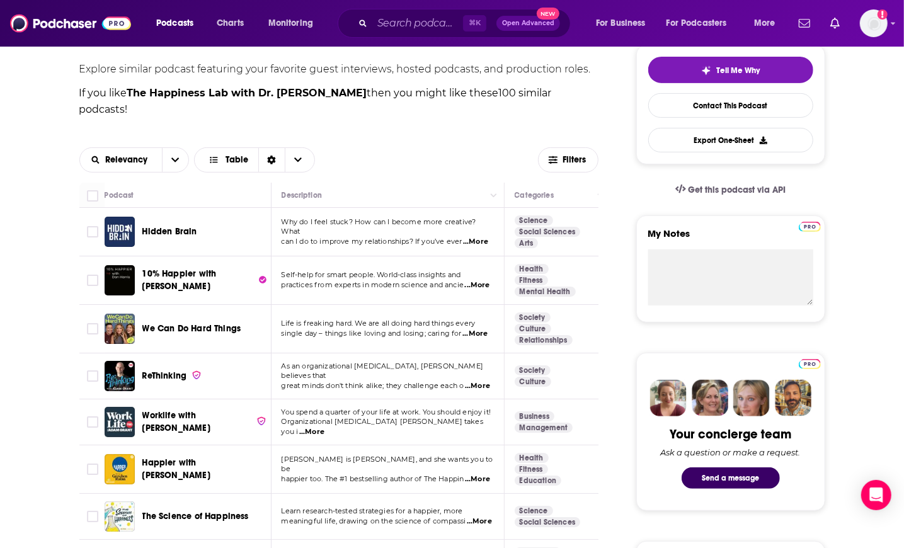
scroll to position [0, 3]
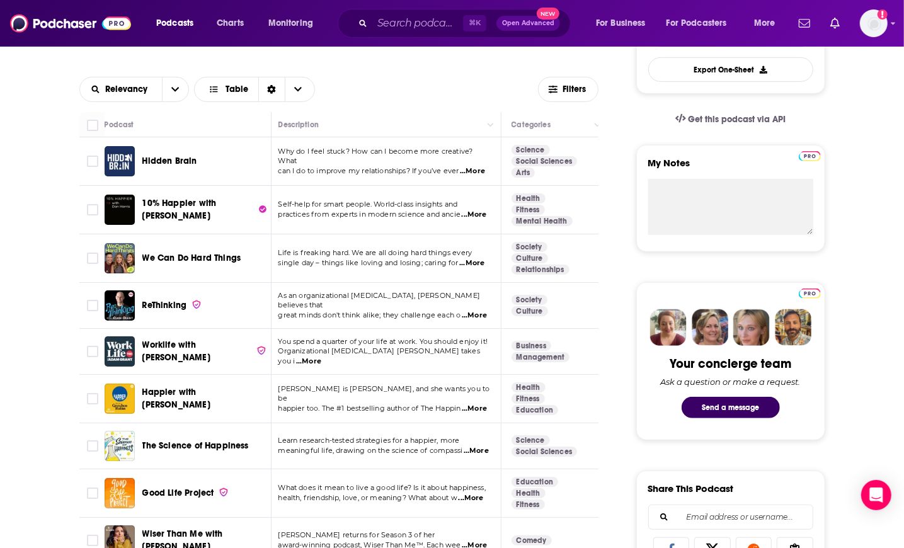
scroll to position [368, 0]
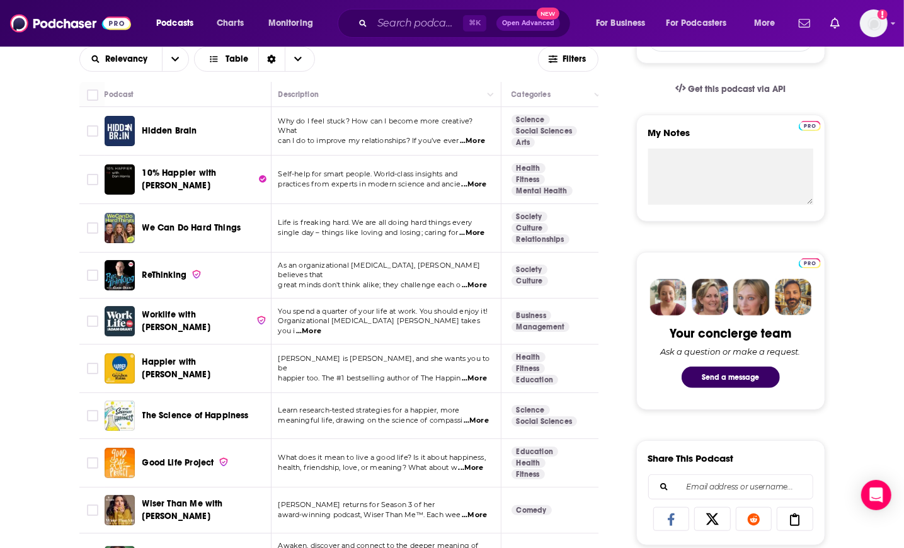
scroll to position [396, 0]
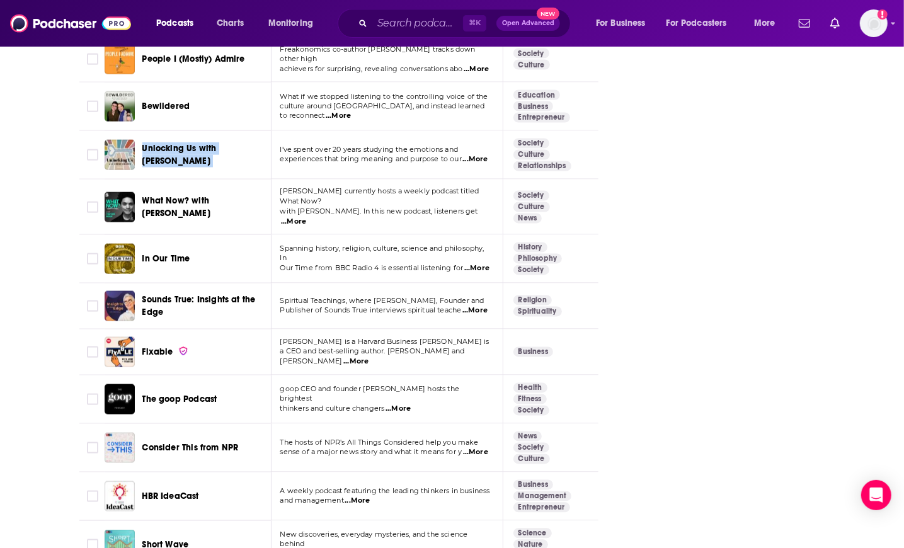
scroll to position [4497, 0]
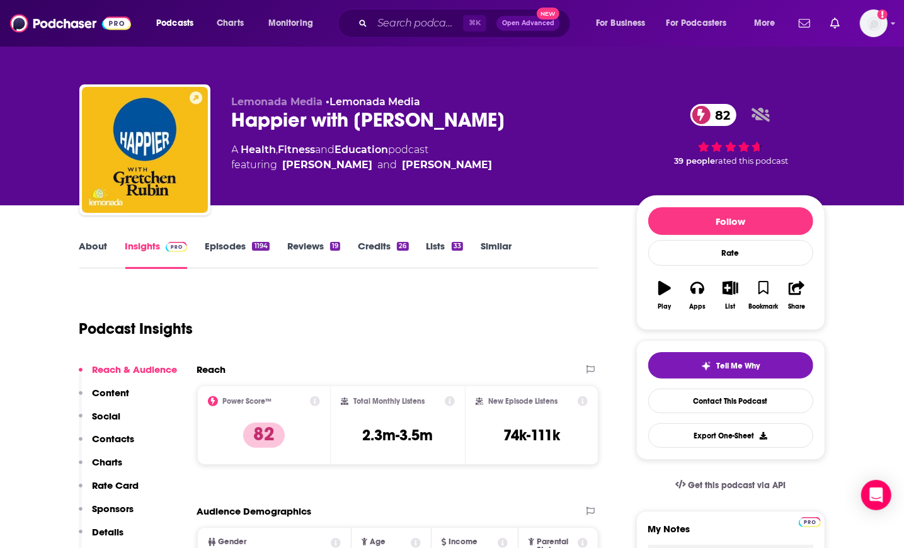
click at [83, 254] on link "About" at bounding box center [93, 254] width 28 height 29
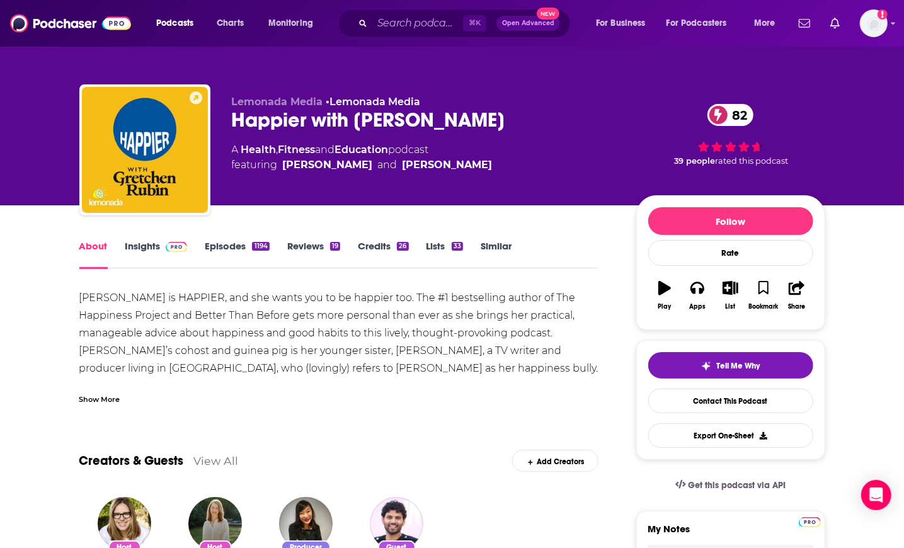
click at [89, 393] on div "Show More" at bounding box center [99, 398] width 41 height 12
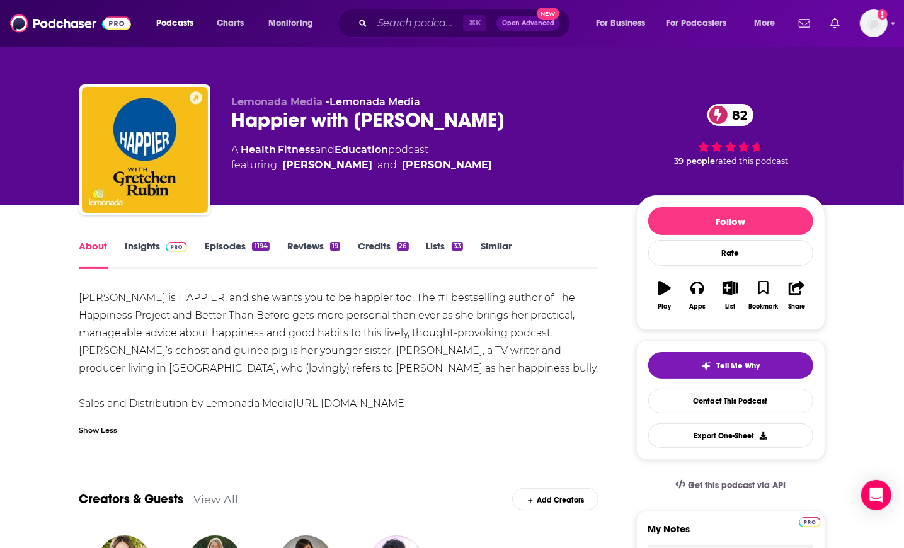
click at [242, 253] on link "Episodes 1194" at bounding box center [237, 254] width 64 height 29
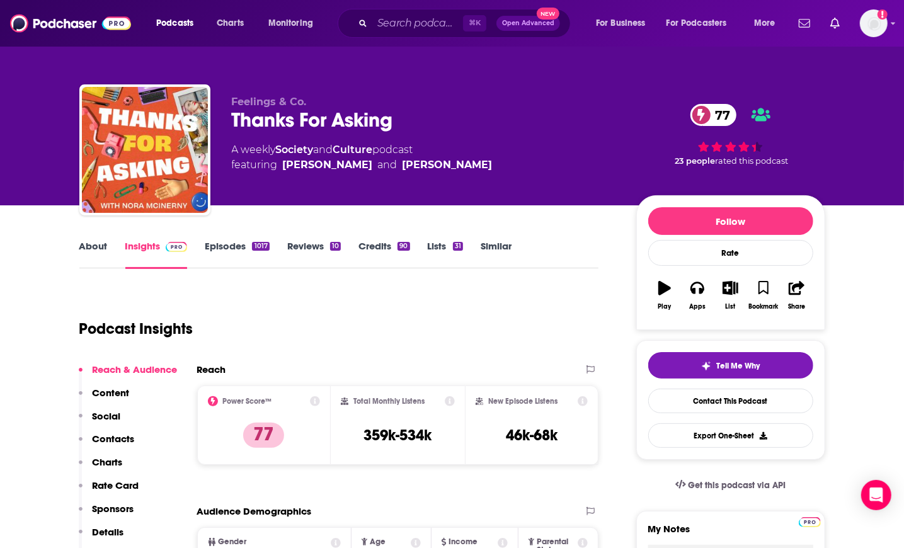
click at [88, 249] on link "About" at bounding box center [93, 254] width 28 height 29
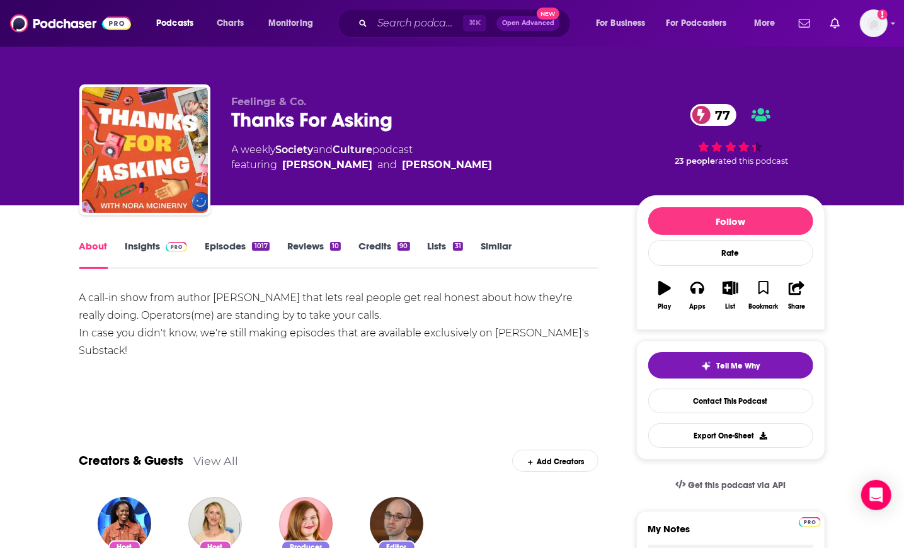
click at [207, 248] on link "Episodes 1017" at bounding box center [237, 254] width 64 height 29
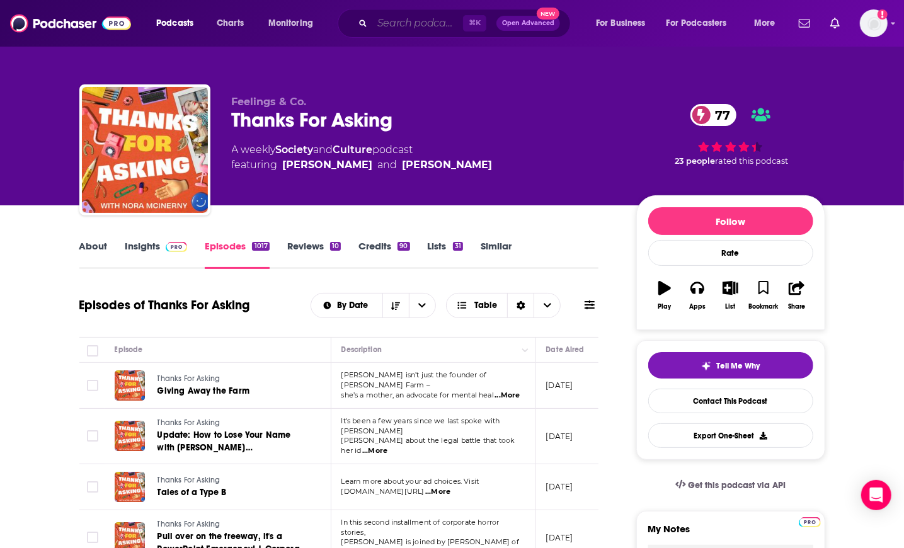
click at [385, 14] on input "Search podcasts, credits, & more..." at bounding box center [417, 23] width 91 height 20
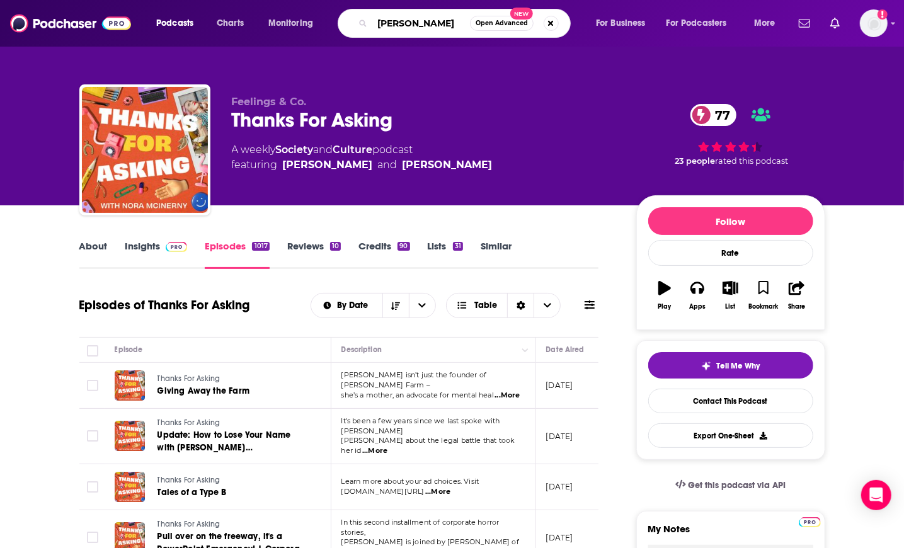
type input "[PERSON_NAME]"
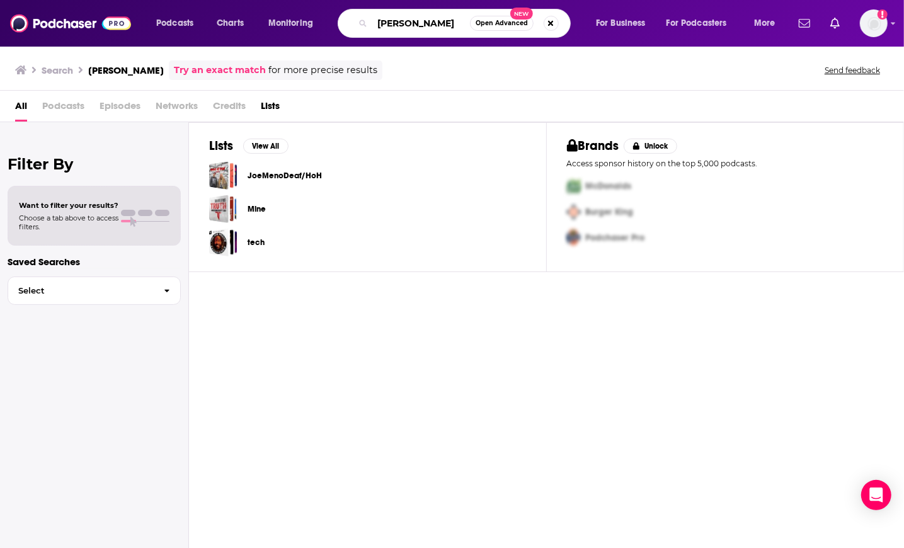
click at [423, 23] on input "[PERSON_NAME]" at bounding box center [421, 23] width 98 height 20
click at [431, 23] on input "[PERSON_NAME]" at bounding box center [421, 23] width 98 height 20
type input "[PERSON_NAME]"
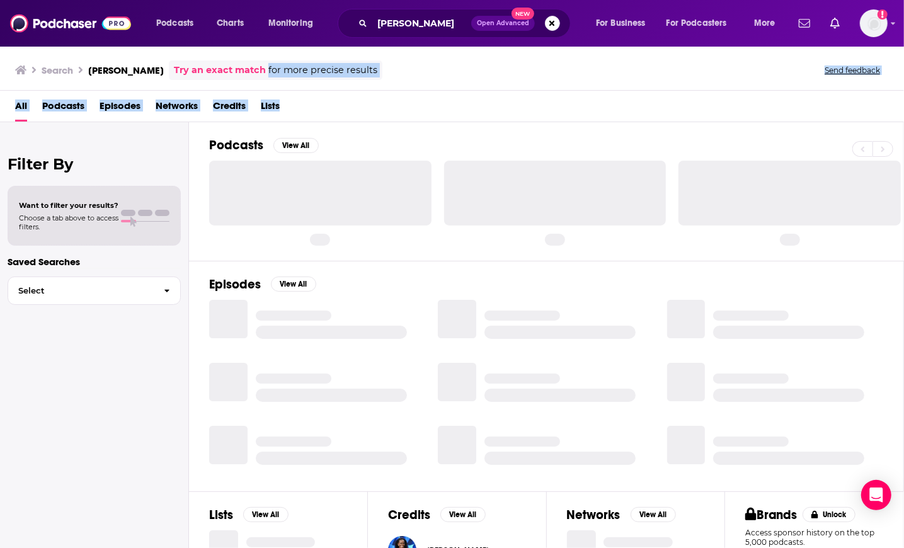
drag, startPoint x: 396, startPoint y: 81, endPoint x: 364, endPoint y: 129, distance: 58.2
click at [363, 127] on div "Search [PERSON_NAME] Try an exact match for more precise results Send feedback …" at bounding box center [452, 296] width 904 height 503
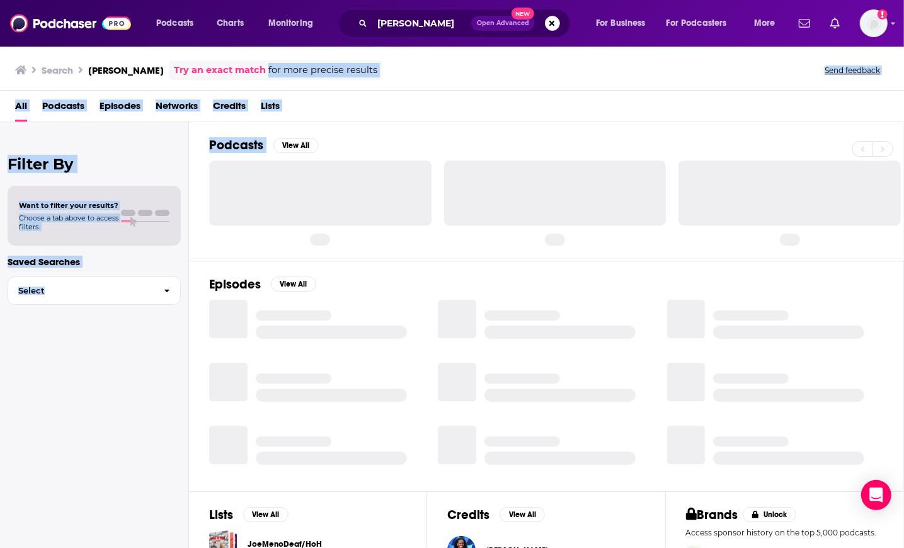
click at [377, 117] on div "All Podcasts Episodes Networks Credits Lists" at bounding box center [454, 109] width 879 height 26
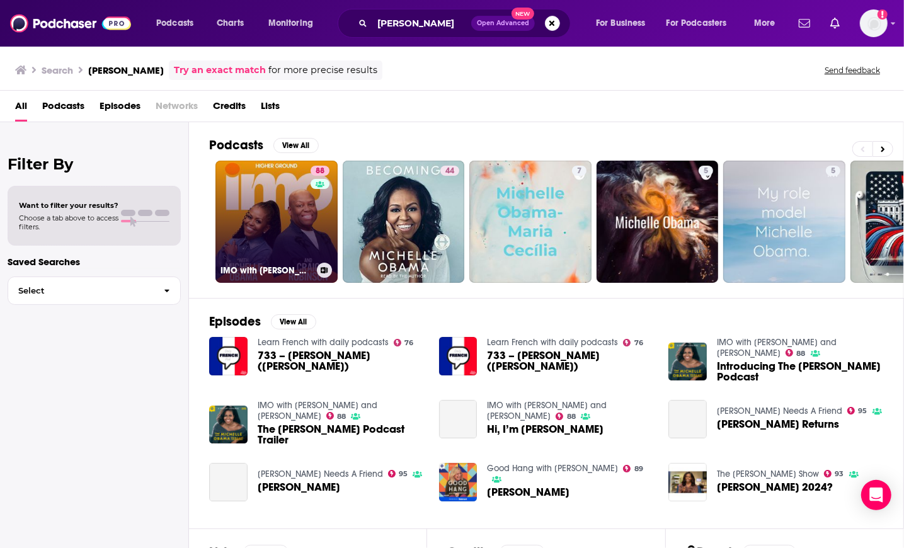
click at [283, 203] on link "88 IMO with [PERSON_NAME] and [PERSON_NAME]" at bounding box center [276, 222] width 122 height 122
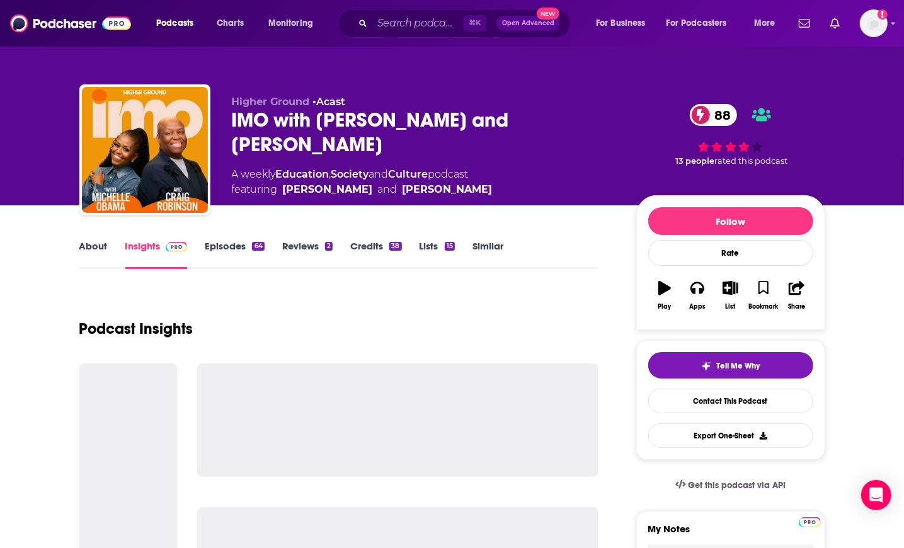
scroll to position [1, 1]
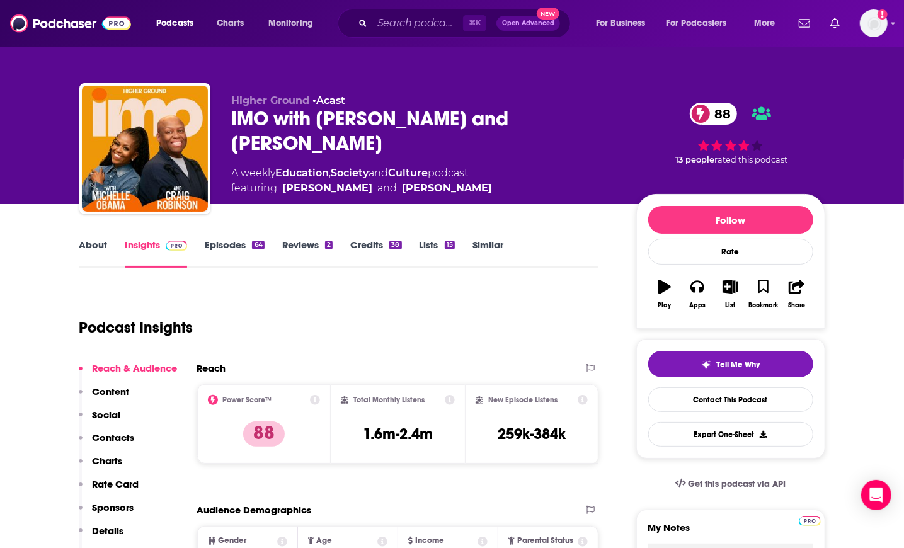
click at [213, 241] on link "Episodes 64" at bounding box center [234, 253] width 59 height 29
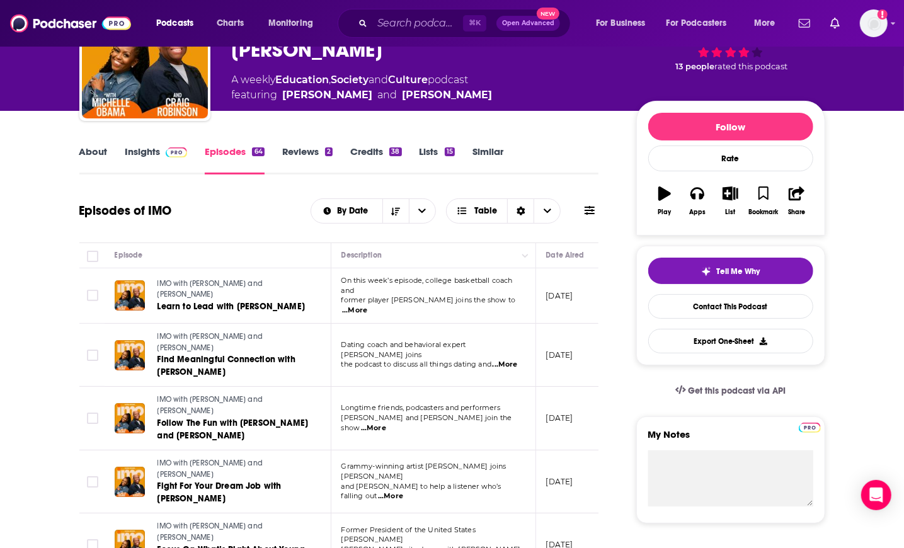
scroll to position [115, 0]
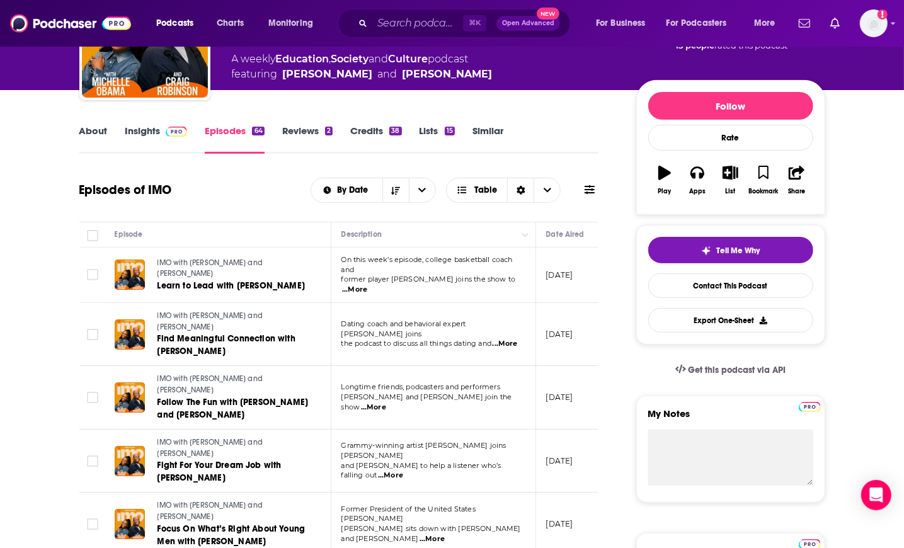
click at [367, 285] on span "...More" at bounding box center [354, 290] width 25 height 10
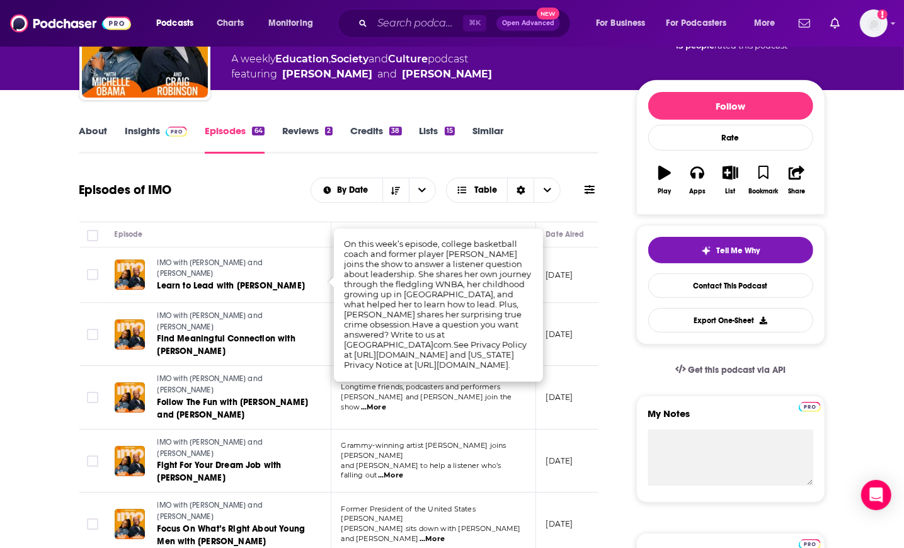
click at [232, 174] on div "Episodes of IMO By Date Table" at bounding box center [339, 190] width 520 height 33
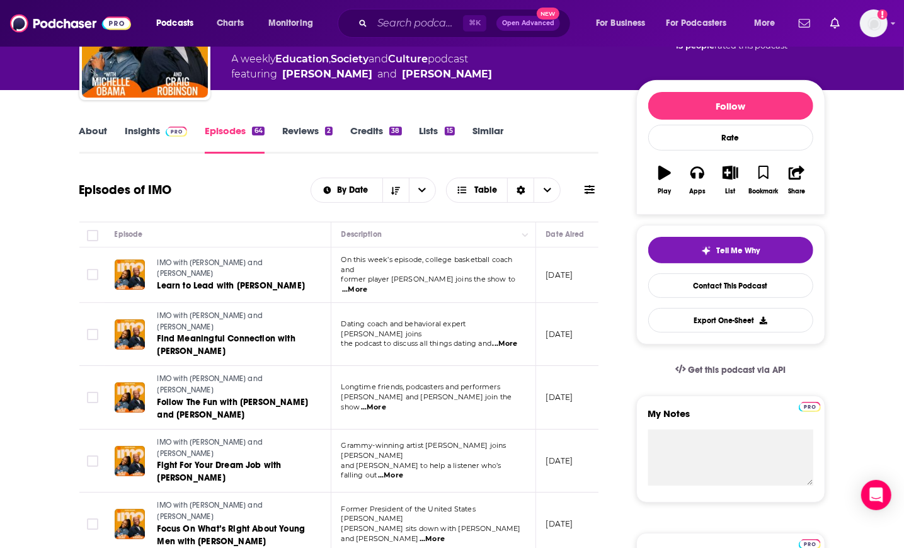
click at [386, 402] on span "...More" at bounding box center [373, 407] width 25 height 10
click at [132, 125] on link "Insights" at bounding box center [156, 139] width 62 height 29
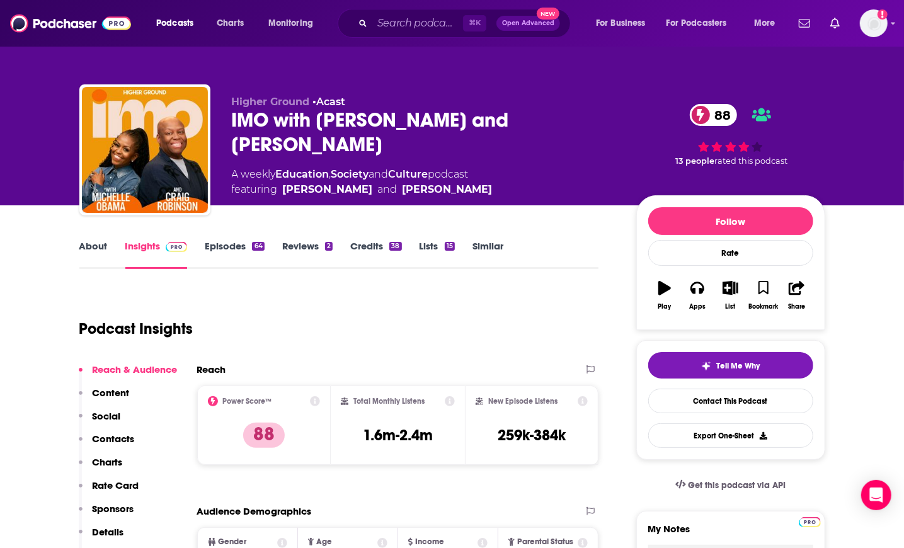
click at [282, 123] on div "IMO with [PERSON_NAME] and [PERSON_NAME] 88" at bounding box center [424, 132] width 384 height 49
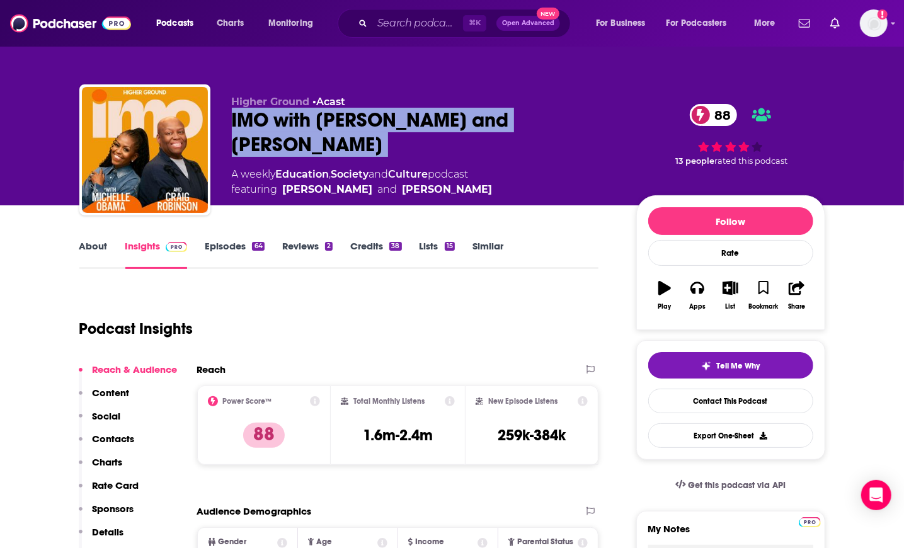
click at [282, 123] on div "IMO with [PERSON_NAME] and [PERSON_NAME] 88" at bounding box center [424, 132] width 384 height 49
copy div "IMO with [PERSON_NAME] and [PERSON_NAME] 88"
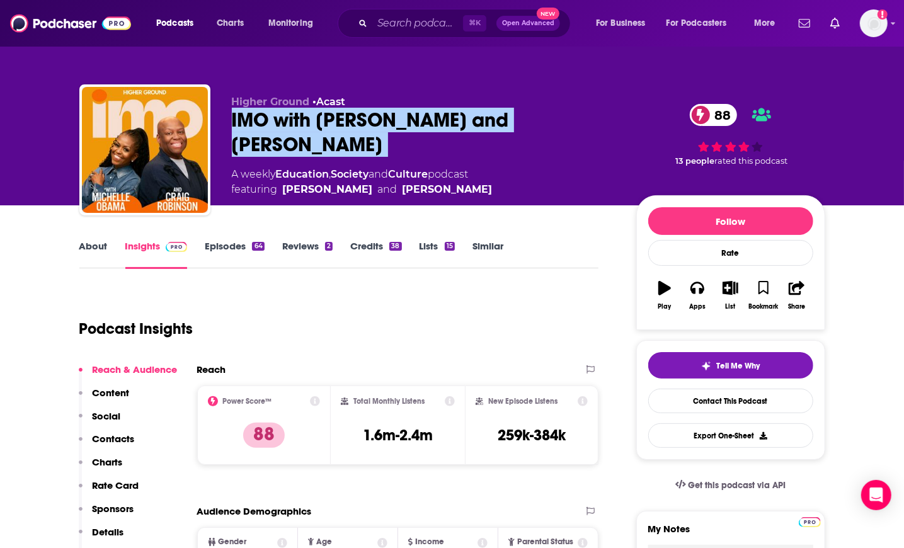
scroll to position [0, 1]
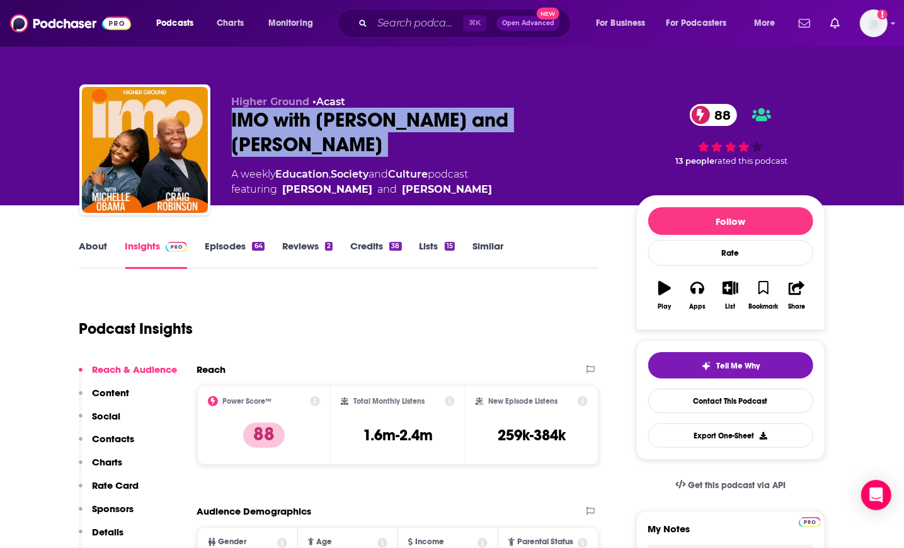
click at [484, 245] on link "Similar" at bounding box center [487, 254] width 31 height 29
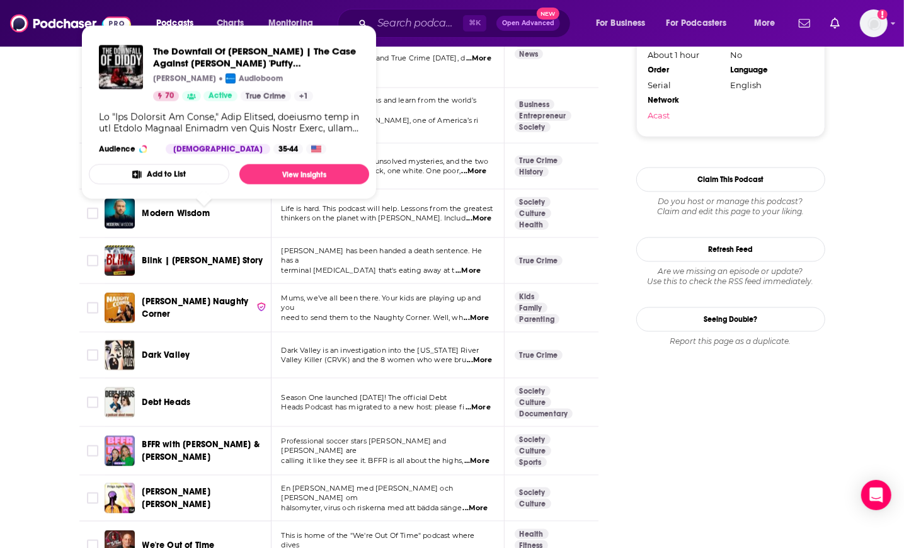
scroll to position [1376, 0]
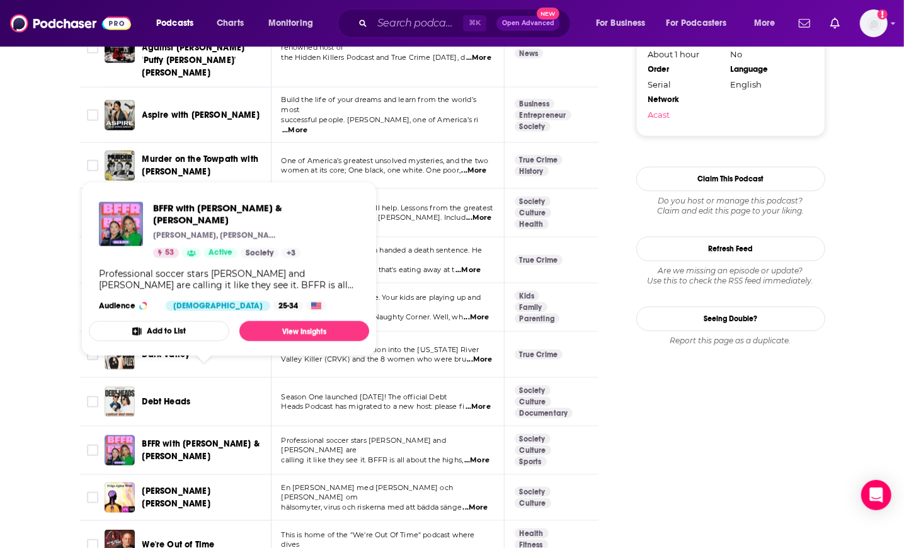
click at [200, 438] on span "BFFR with Sydney Leroux & Ali Riley" at bounding box center [200, 449] width 117 height 23
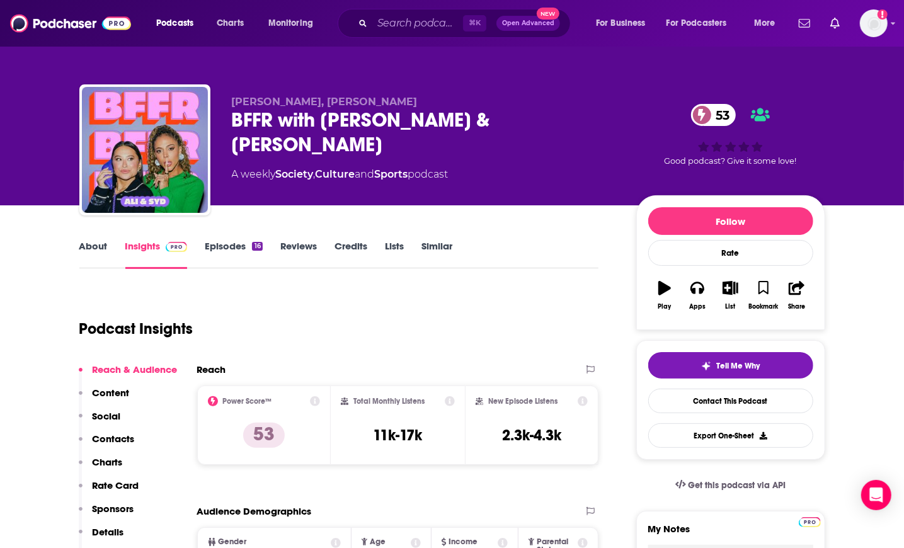
click at [88, 242] on link "About" at bounding box center [93, 254] width 28 height 29
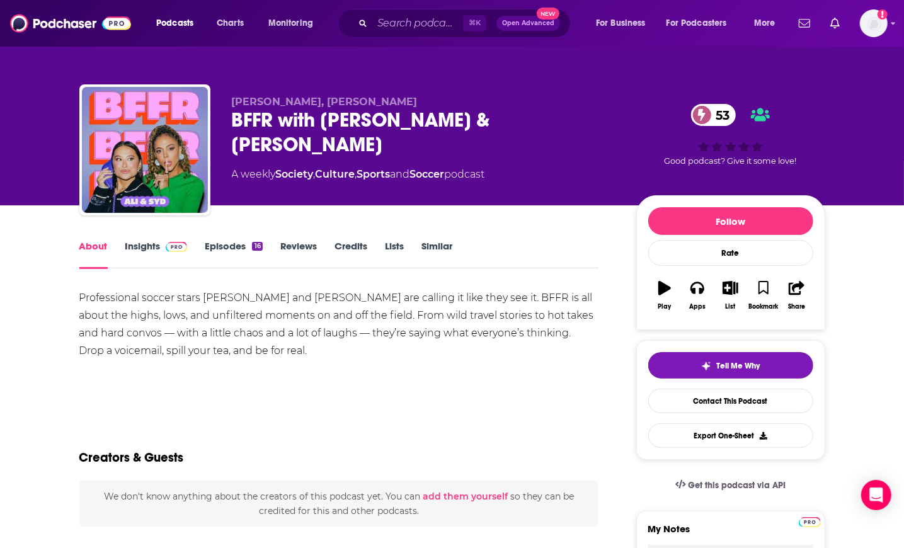
click at [425, 247] on link "Similar" at bounding box center [436, 254] width 31 height 29
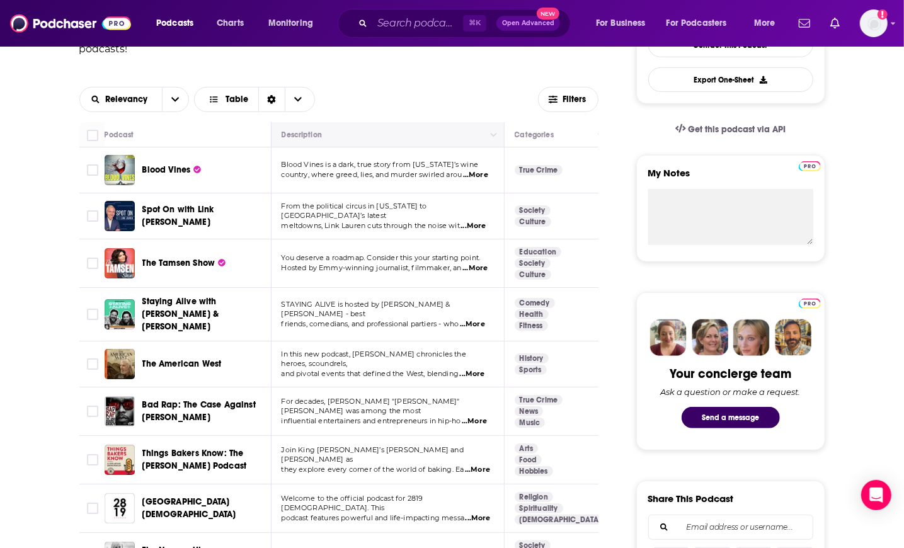
scroll to position [476, 0]
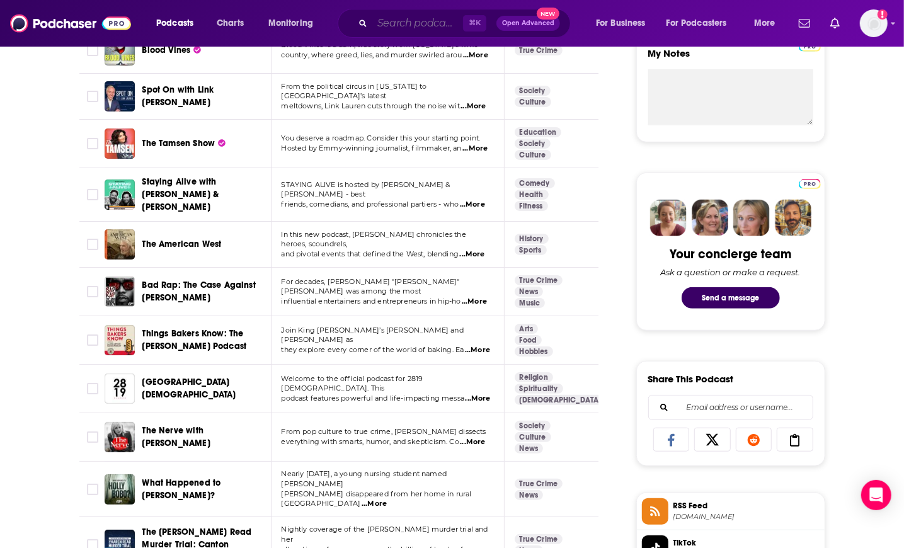
click at [426, 25] on input "Search podcasts, credits, & more..." at bounding box center [417, 23] width 91 height 20
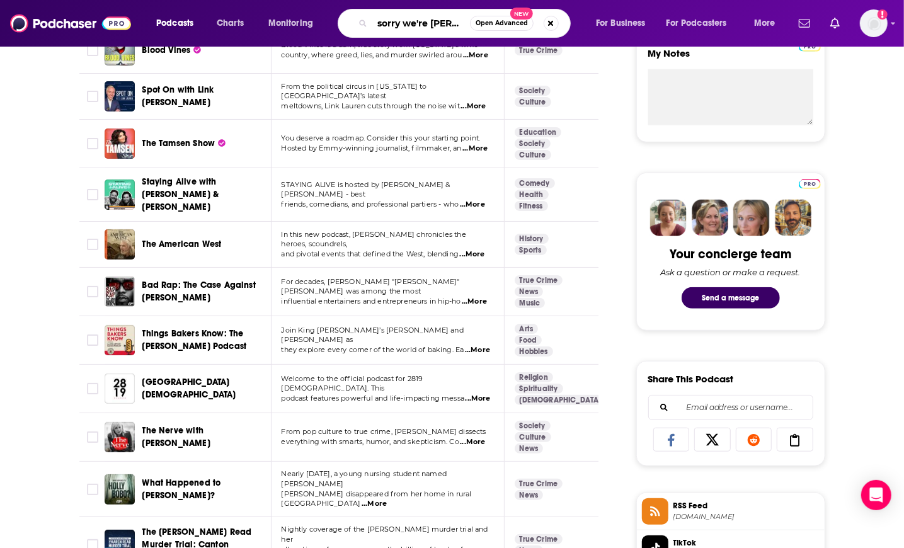
type input "sorry we're cyrus"
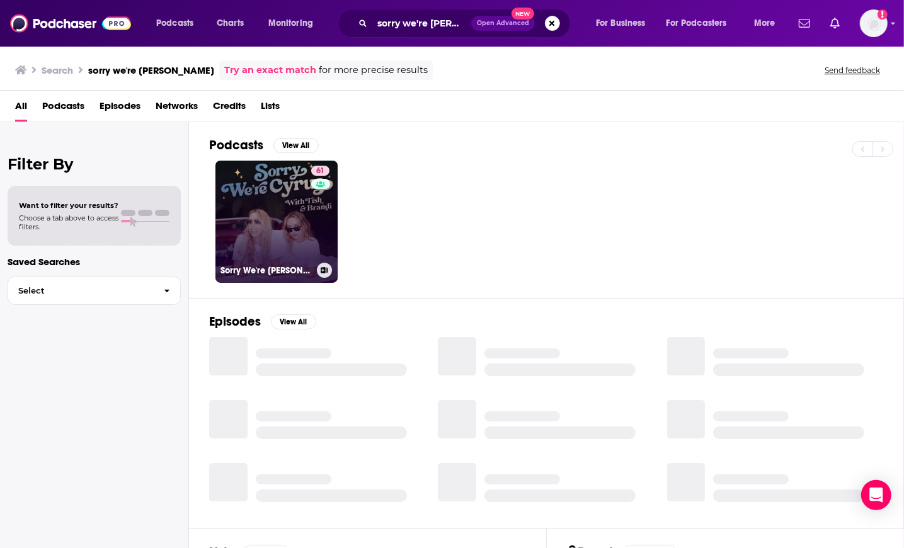
click at [288, 201] on link "61 Sorry We're Cyrus" at bounding box center [276, 222] width 122 height 122
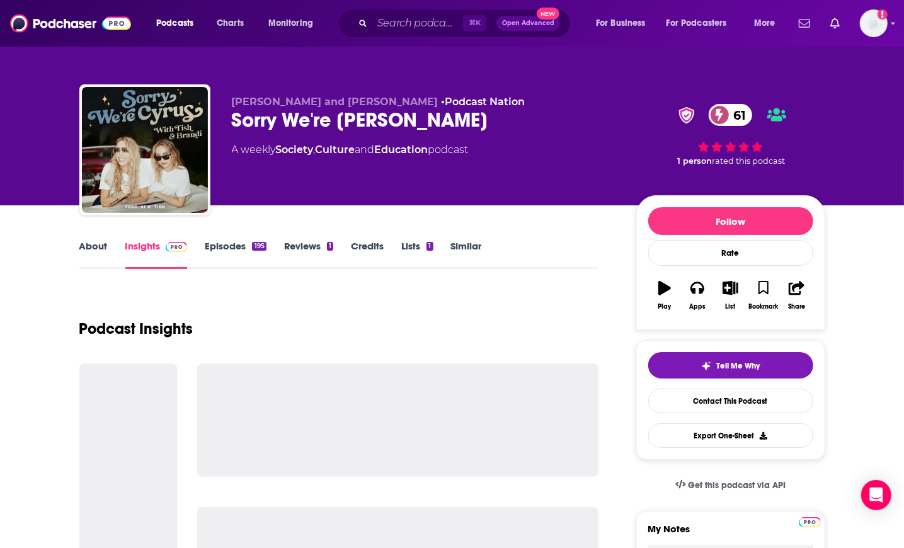
click at [470, 247] on link "Similar" at bounding box center [466, 254] width 31 height 29
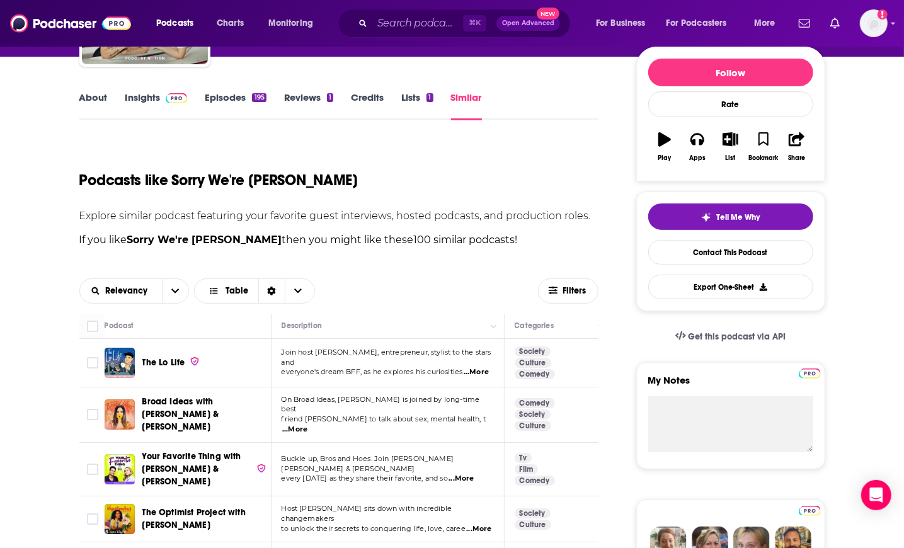
scroll to position [238, 0]
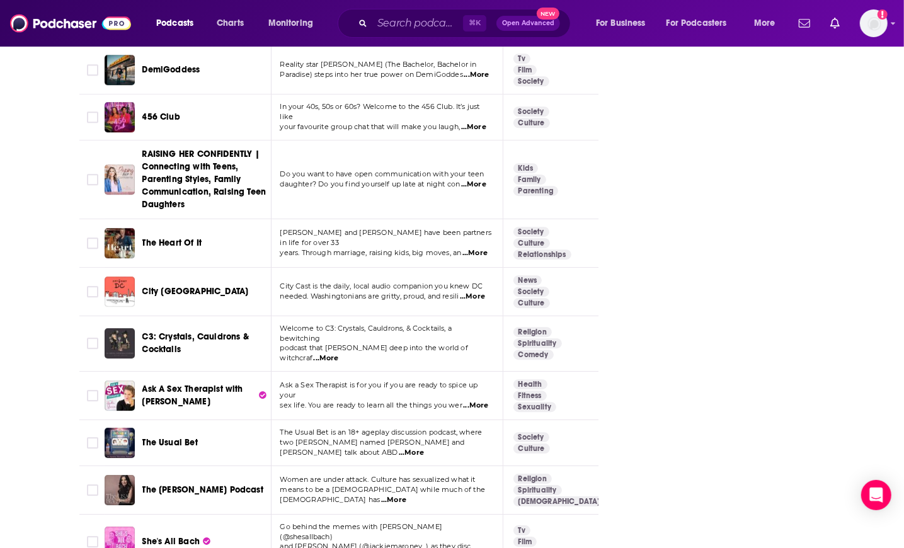
scroll to position [3006, 0]
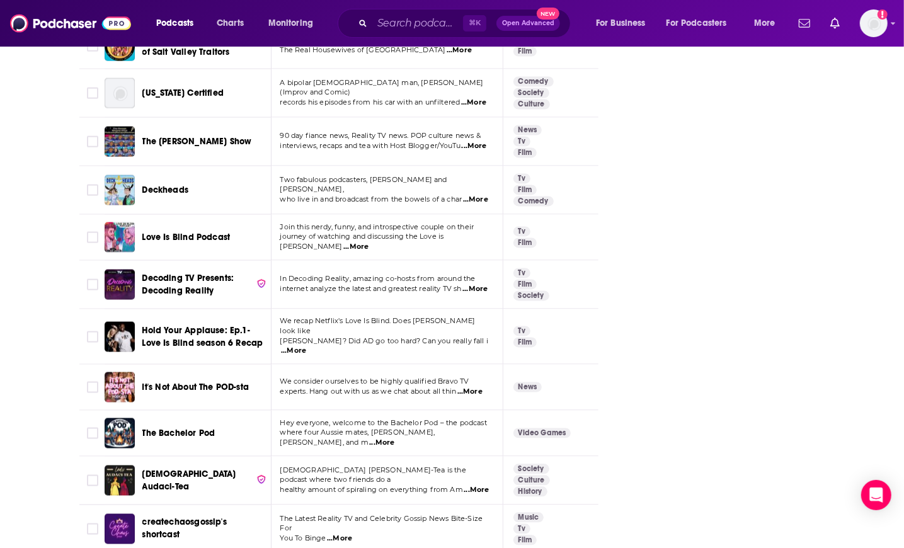
scroll to position [4563, 0]
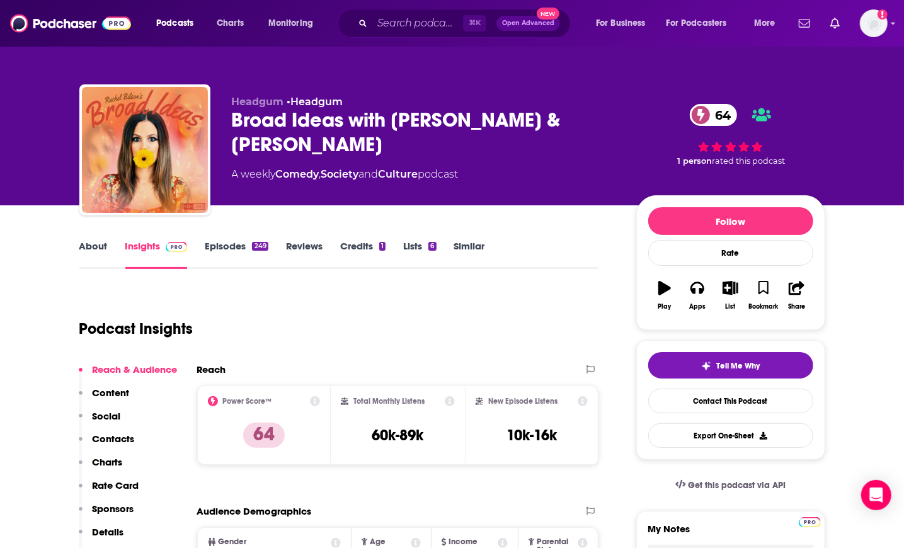
click at [226, 249] on link "Episodes 249" at bounding box center [236, 254] width 63 height 29
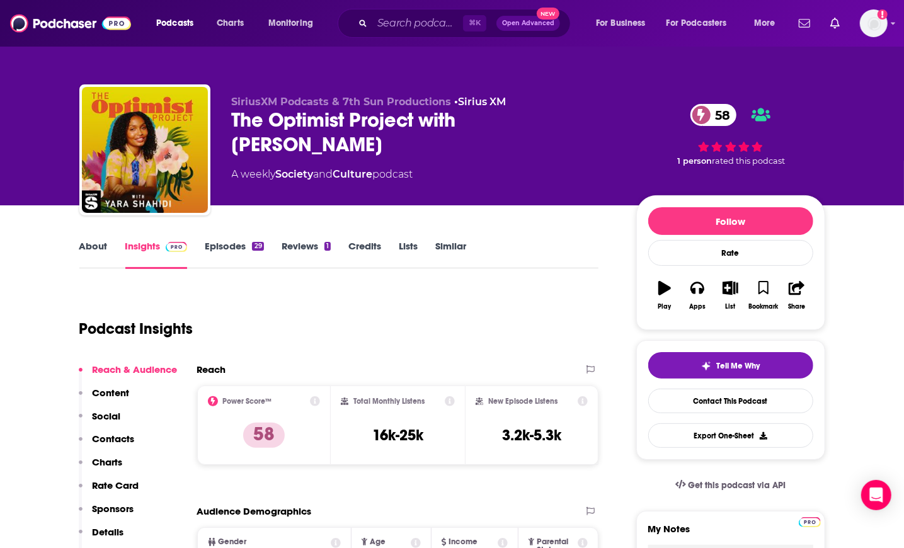
click at [100, 245] on link "About" at bounding box center [93, 254] width 28 height 29
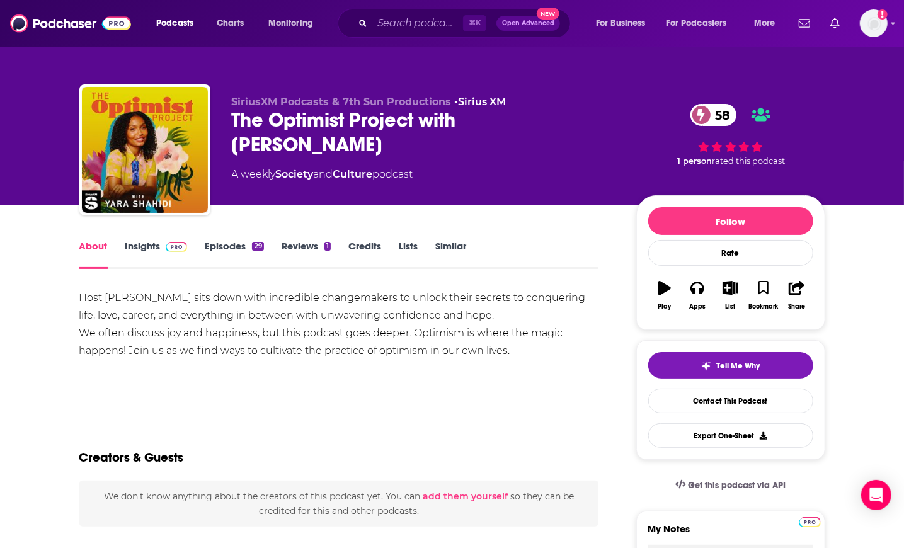
click at [247, 250] on link "Episodes 29" at bounding box center [234, 254] width 59 height 29
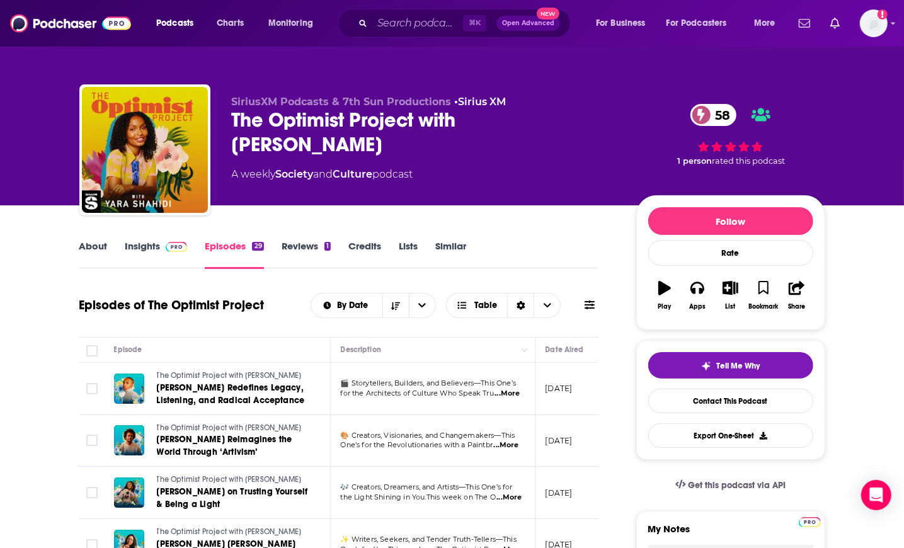
click at [309, 127] on div "The Optimist Project with [PERSON_NAME] 58" at bounding box center [424, 132] width 384 height 49
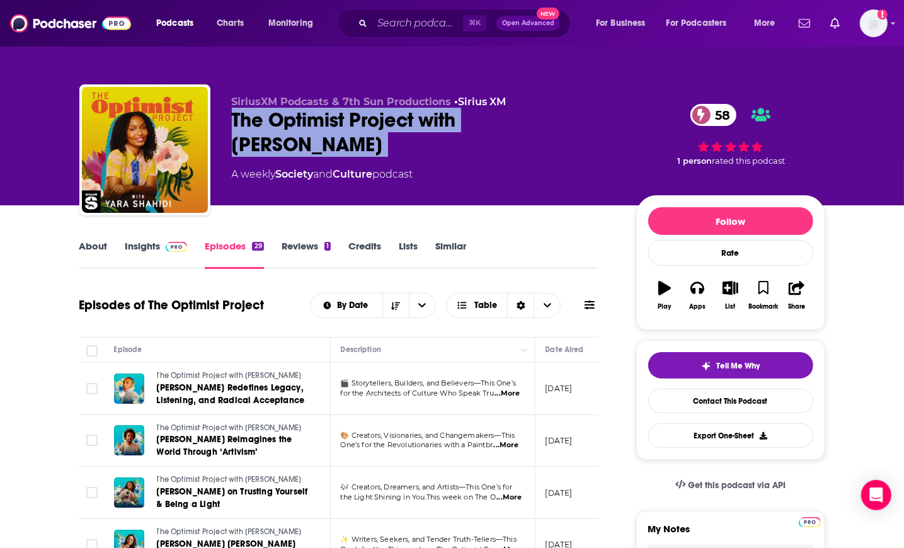
click at [309, 125] on div "The Optimist Project with [PERSON_NAME] 58" at bounding box center [424, 132] width 384 height 49
copy div "The Optimist Project with [PERSON_NAME] 58"
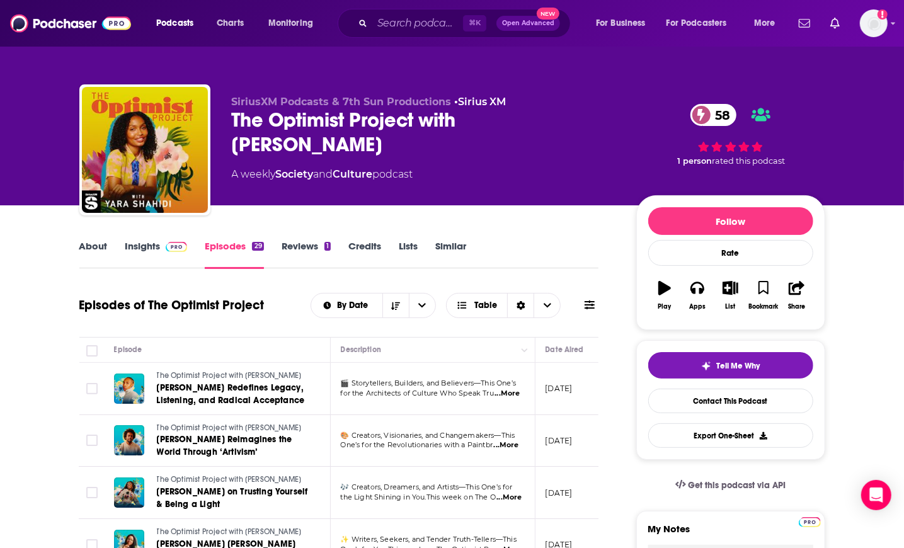
drag, startPoint x: 136, startPoint y: 229, endPoint x: 135, endPoint y: 237, distance: 8.2
click at [135, 248] on link "Insights" at bounding box center [156, 254] width 62 height 29
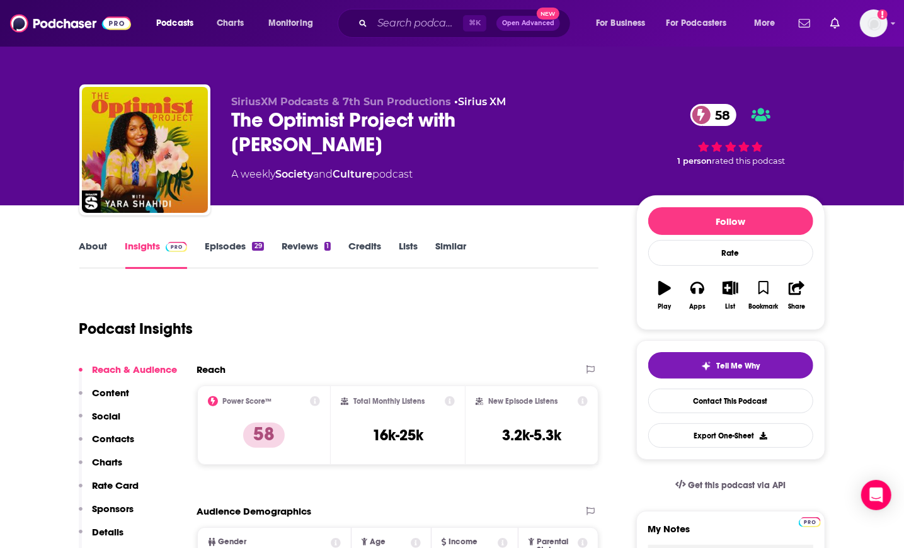
click at [462, 242] on link "Similar" at bounding box center [450, 254] width 31 height 29
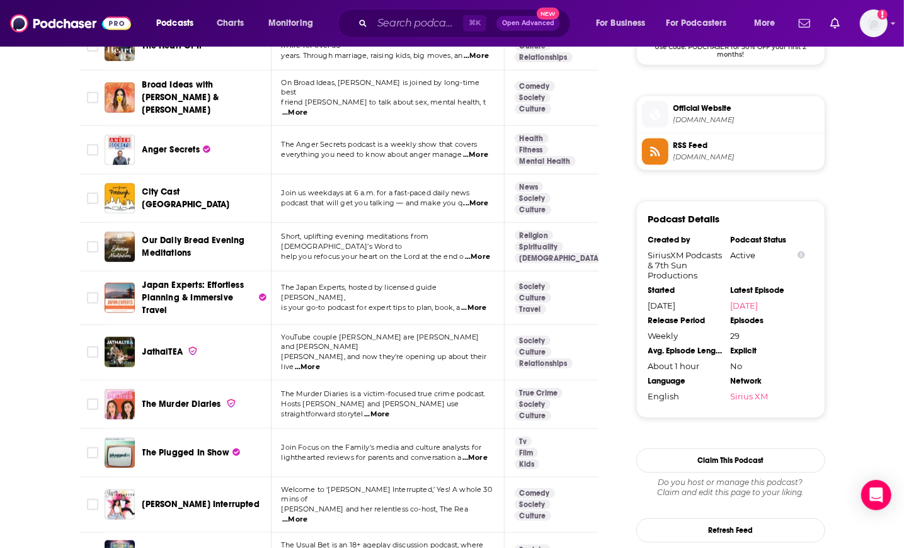
scroll to position [1097, 0]
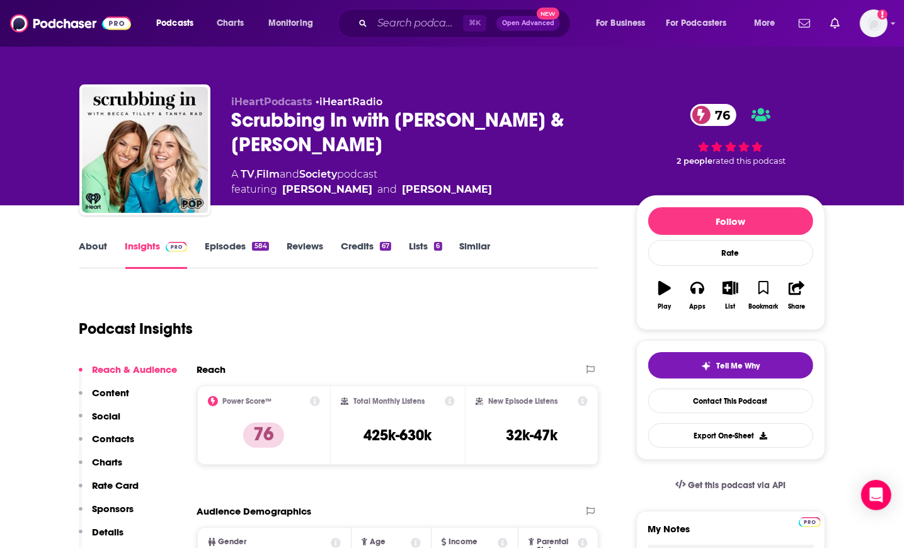
click at [462, 245] on link "Similar" at bounding box center [475, 254] width 31 height 29
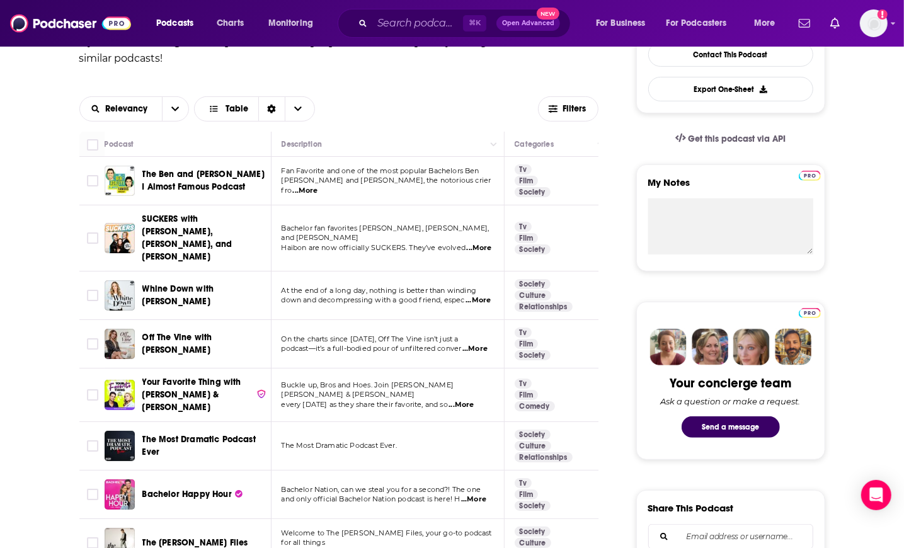
scroll to position [346, 0]
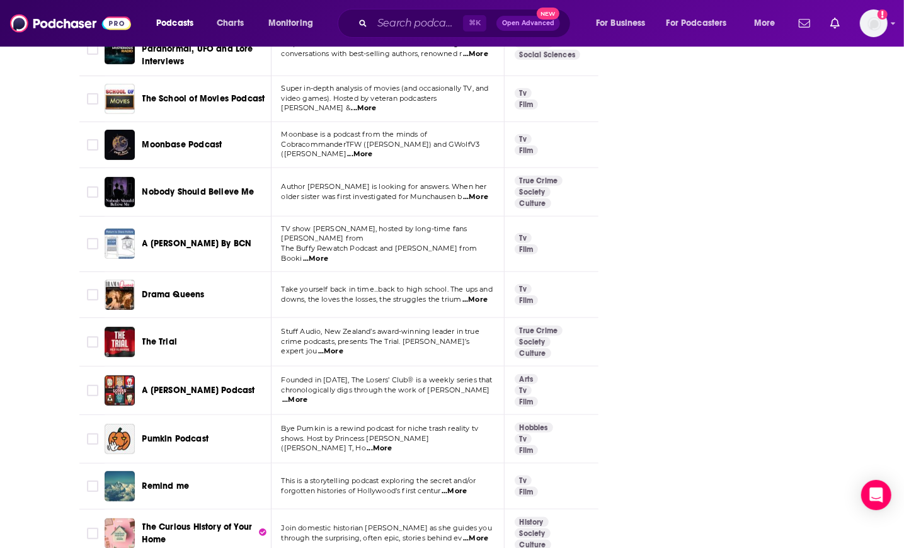
scroll to position [3945, 0]
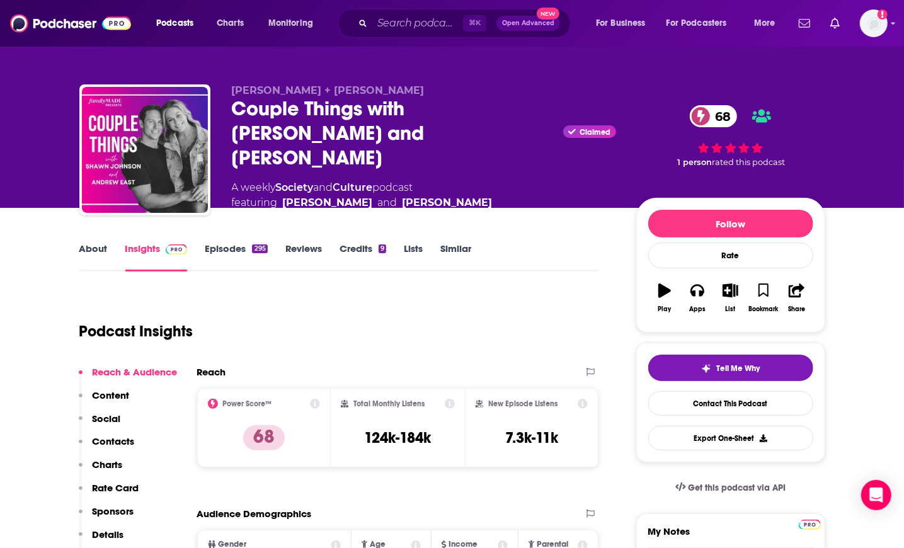
click at [83, 253] on link "About" at bounding box center [93, 256] width 28 height 29
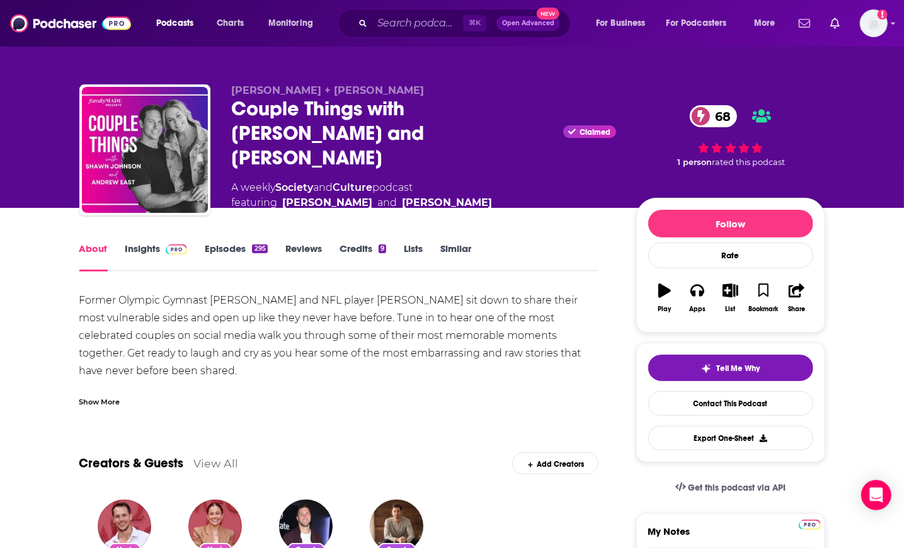
click at [110, 386] on div "Show More" at bounding box center [339, 396] width 520 height 21
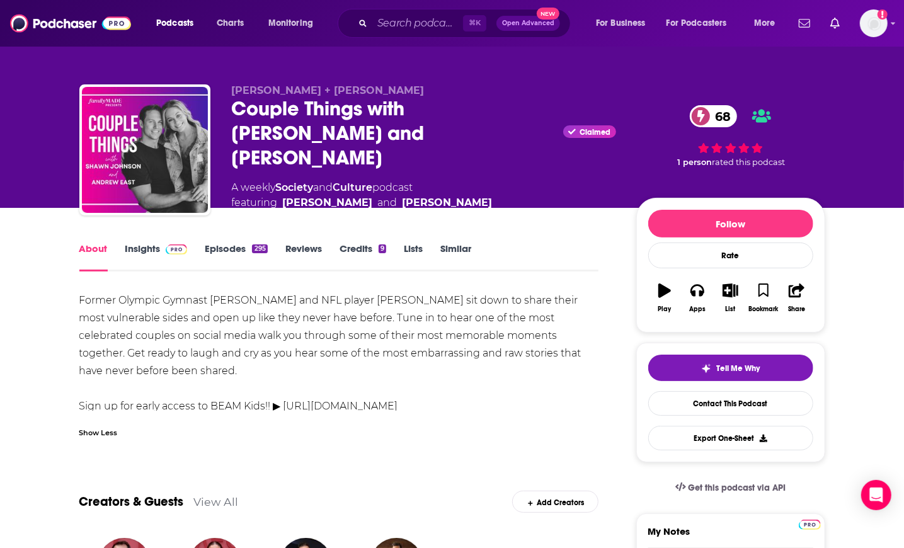
click at [219, 244] on link "Episodes 295" at bounding box center [236, 256] width 62 height 29
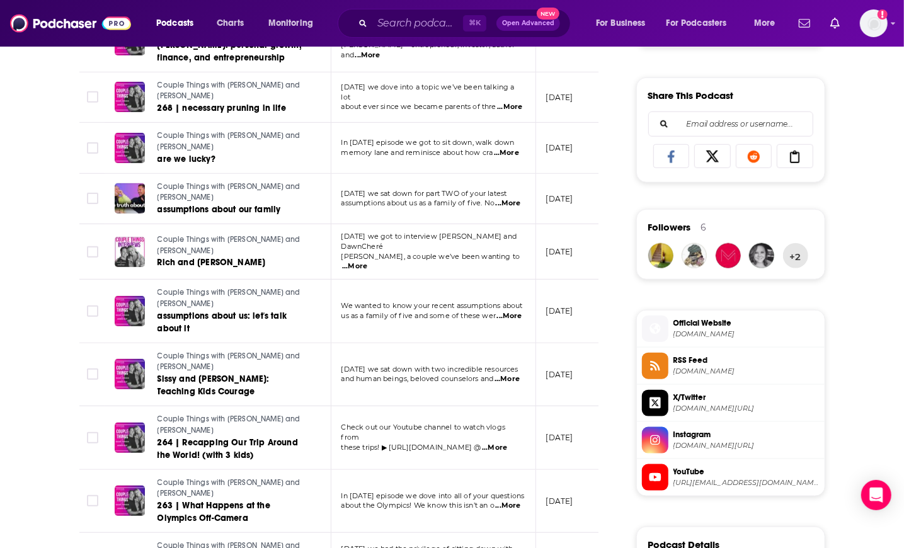
scroll to position [0, 1]
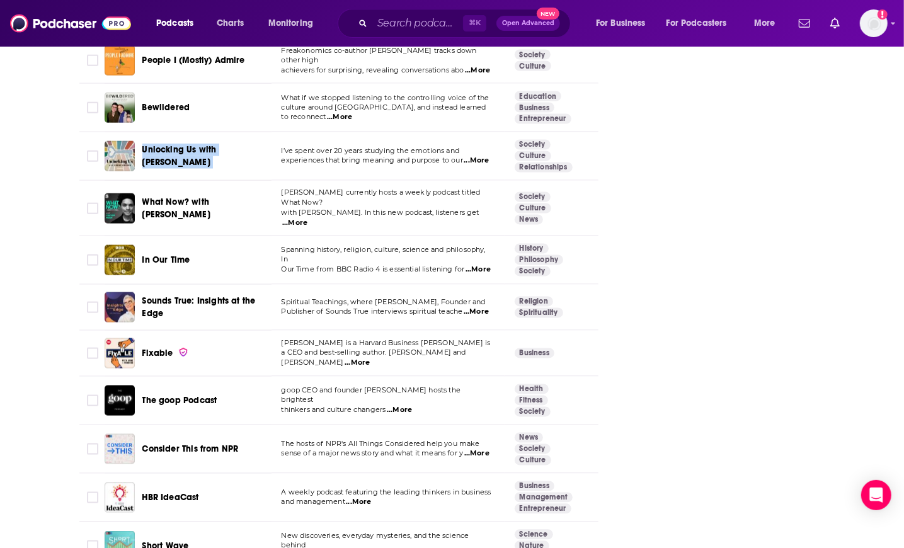
scroll to position [0, 1]
click at [195, 395] on span "The goop Podcast" at bounding box center [179, 400] width 75 height 11
